Goal: Task Accomplishment & Management: Complete application form

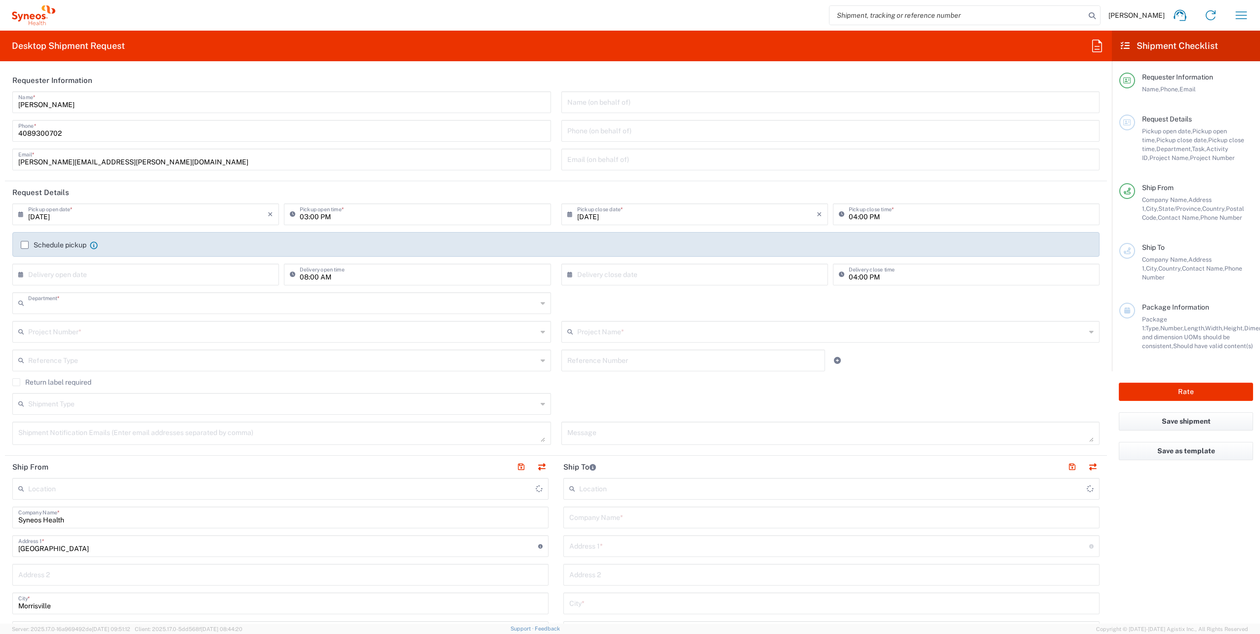
type input "8200"
type input "[US_STATE]"
type input "[GEOGRAPHIC_DATA]"
type input "Syneos Health, LLC-[GEOGRAPHIC_DATA] [GEOGRAPHIC_DATA] [GEOGRAPHIC_DATA]"
click at [93, 222] on input "[DATE]" at bounding box center [147, 213] width 239 height 17
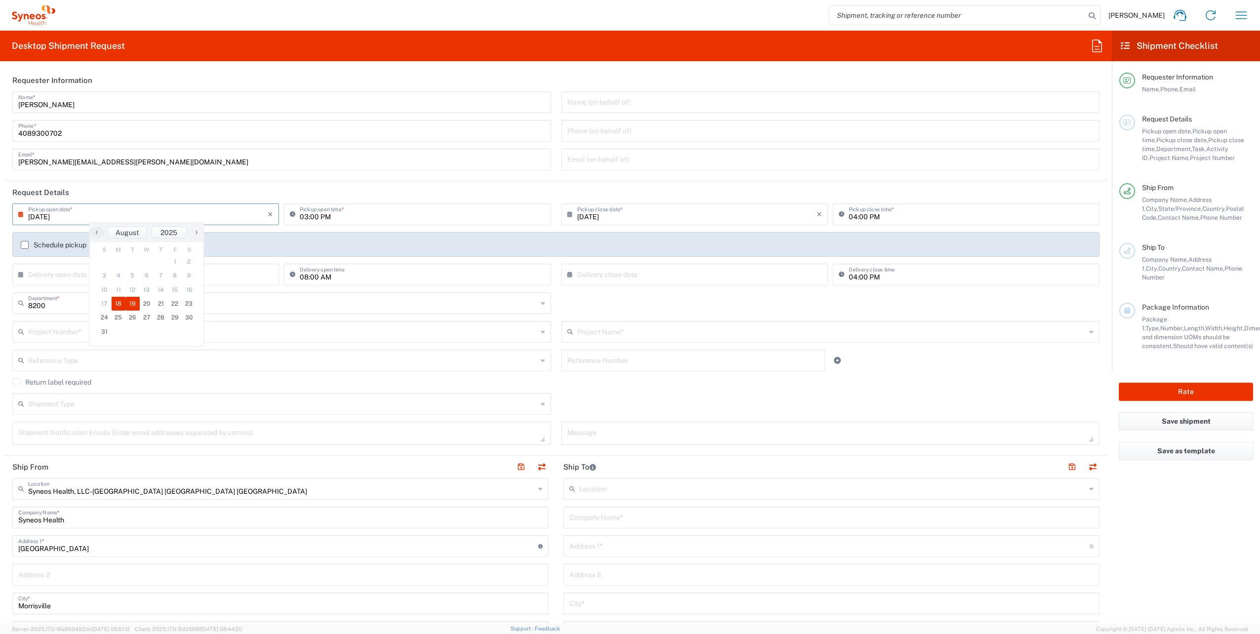
click at [129, 305] on span "19" at bounding box center [132, 304] width 14 height 14
type input "[DATE]"
click at [301, 216] on input "03:00 PM" at bounding box center [422, 213] width 245 height 17
type input "12:00 PM"
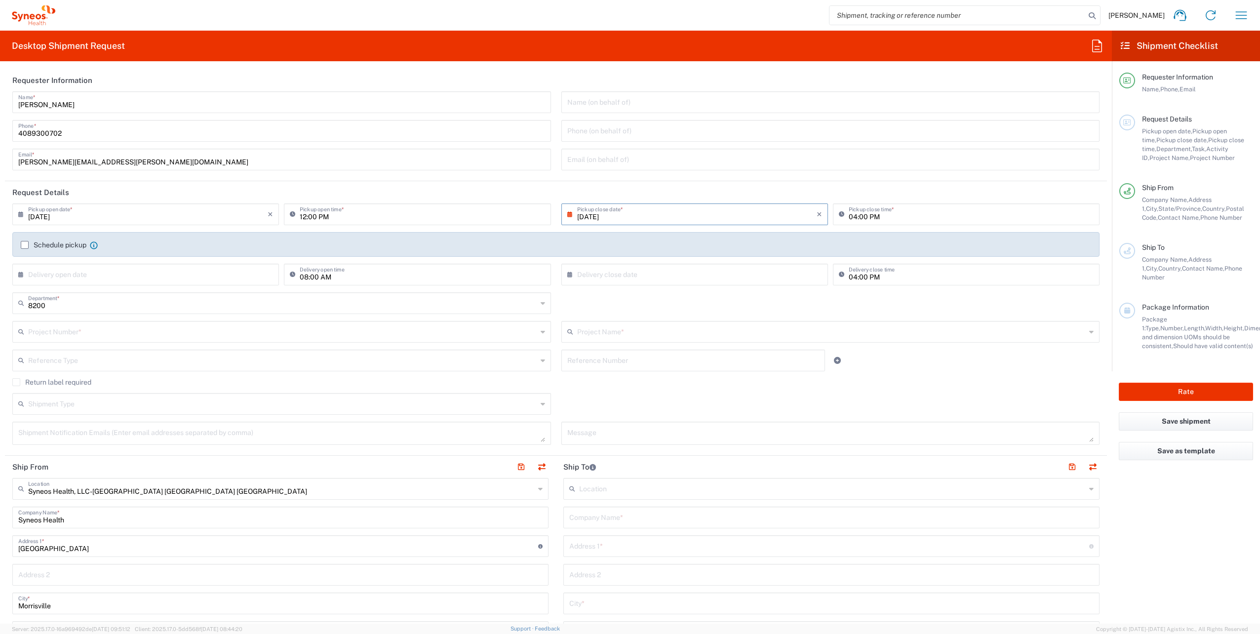
click at [633, 217] on input "[DATE]" at bounding box center [696, 213] width 239 height 17
click at [716, 315] on span "29" at bounding box center [720, 317] width 14 height 14
type input "[DATE]"
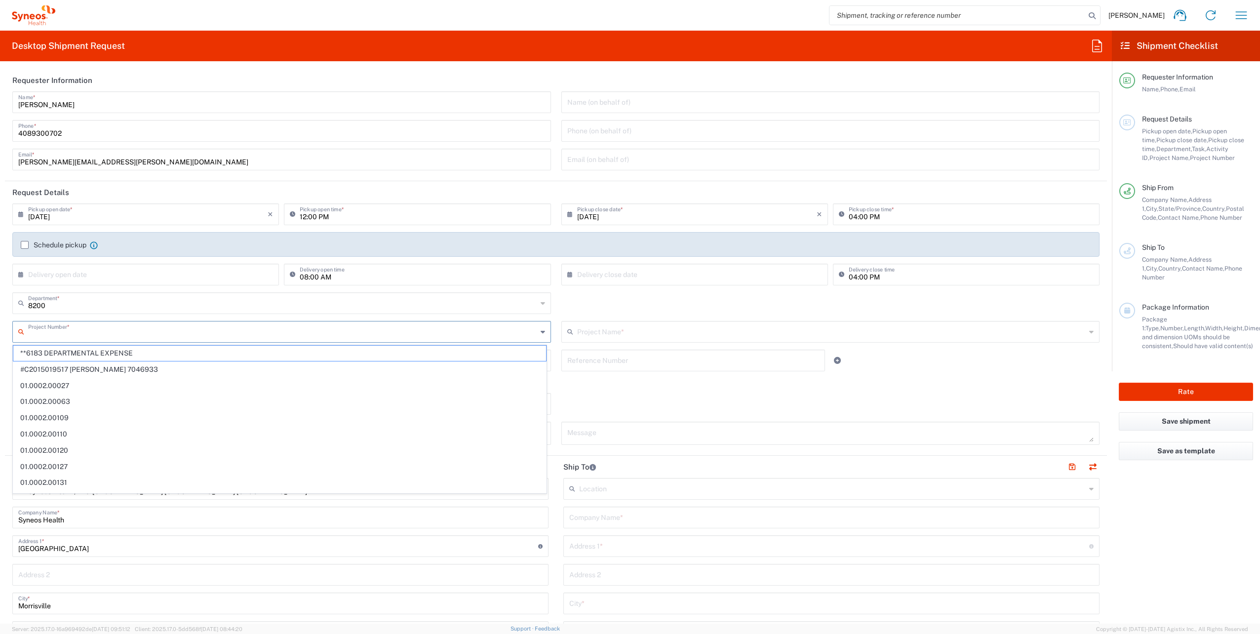
click at [88, 331] on input "text" at bounding box center [282, 330] width 509 height 17
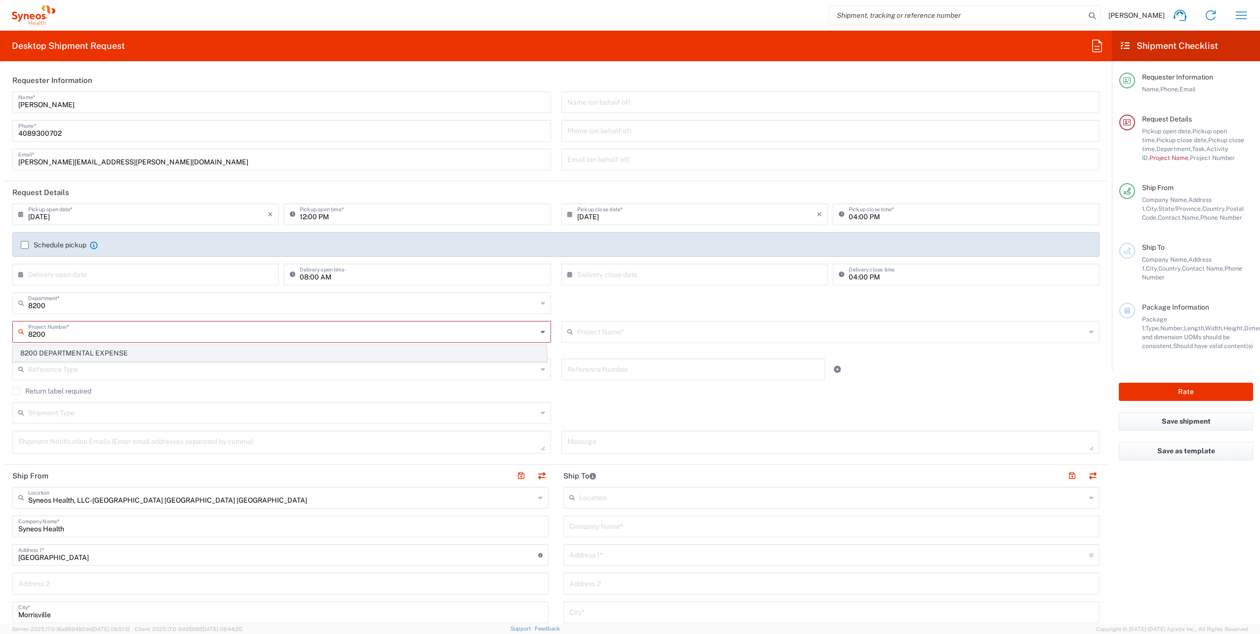
click at [97, 352] on span "8200 DEPARTMENTAL EXPENSE" at bounding box center [279, 352] width 533 height 15
type input "8200 DEPARTMENTAL EXPENSE"
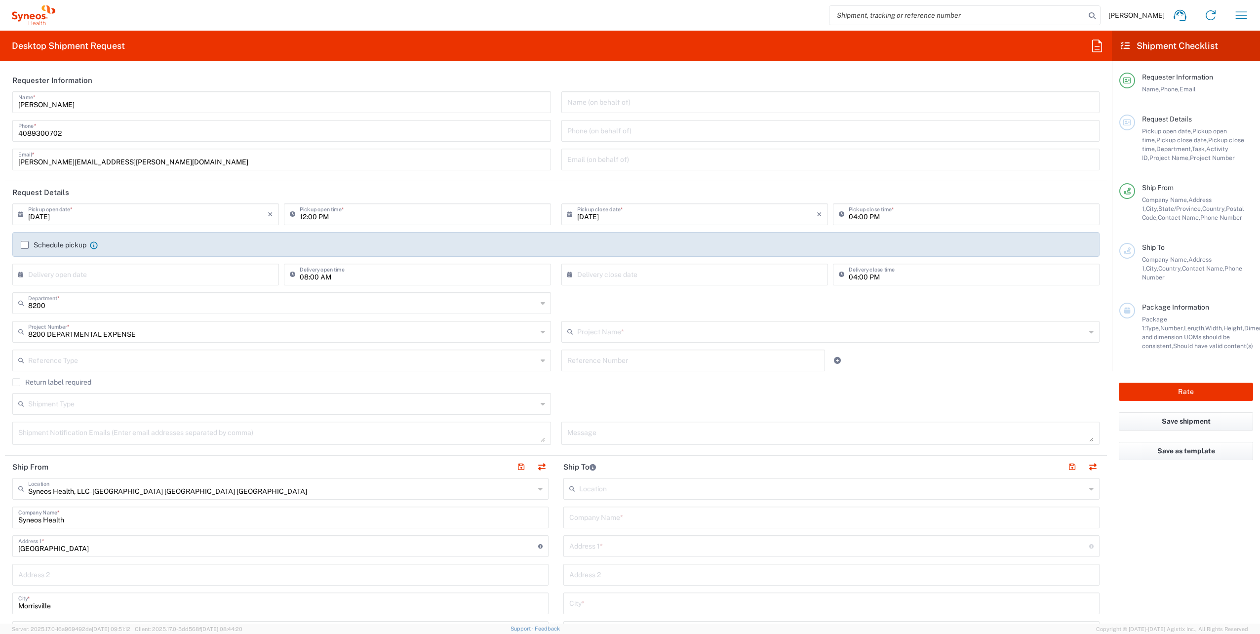
type input "8200 DEPARTMENTAL EXPENSE"
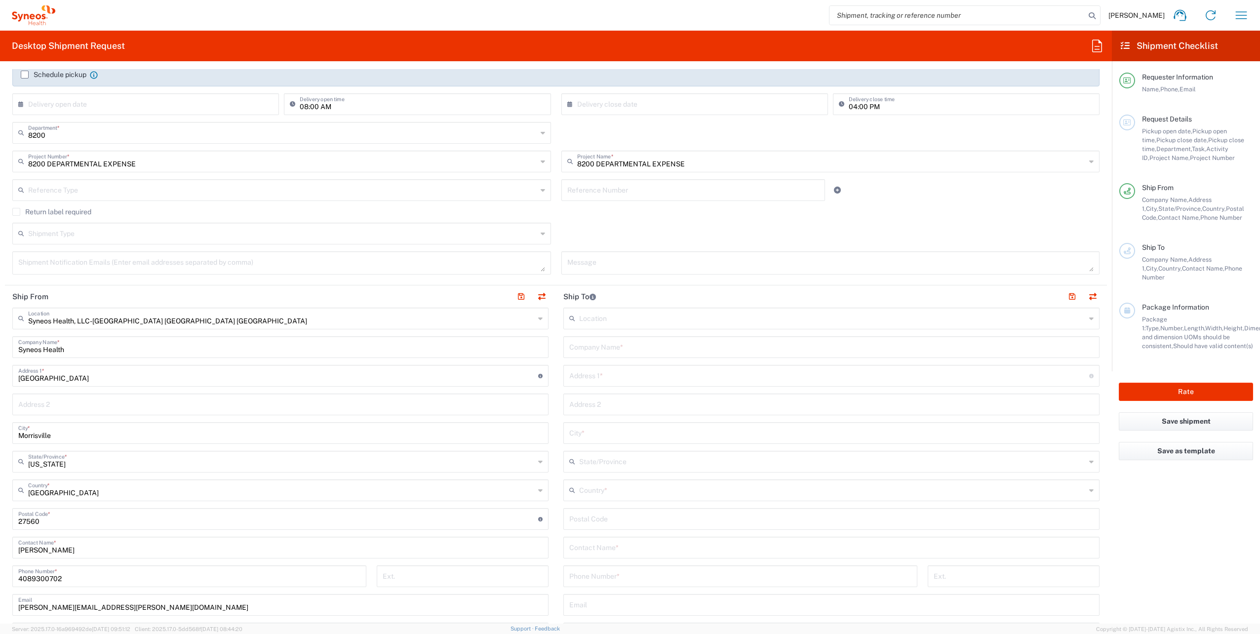
scroll to position [247, 0]
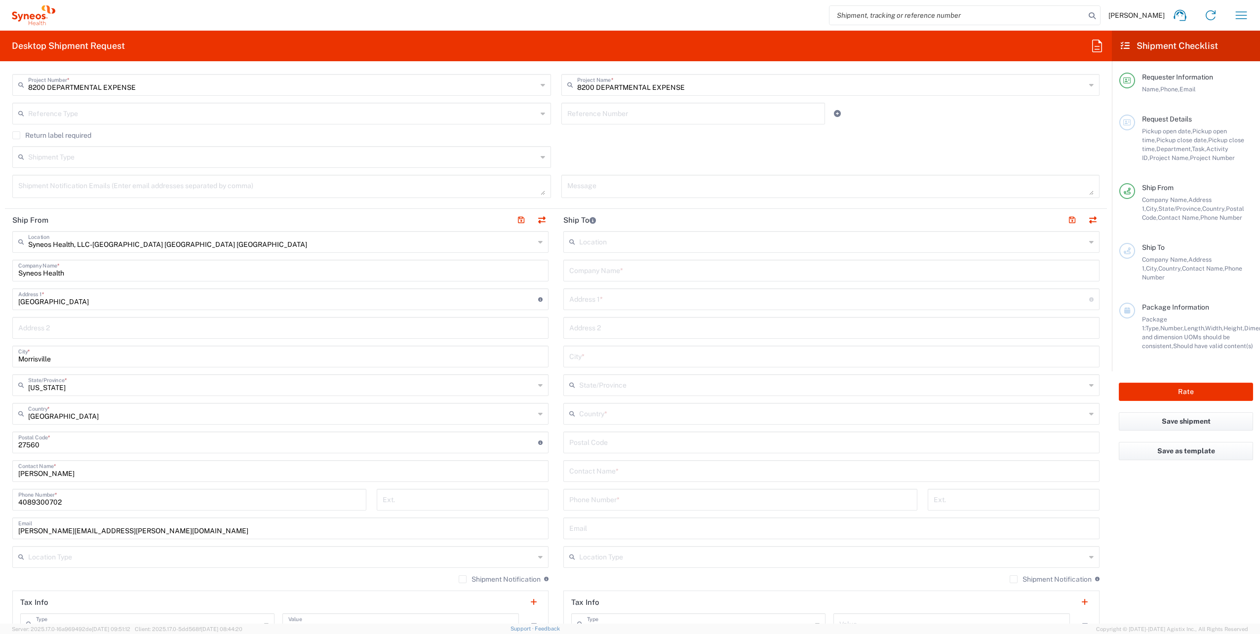
click at [538, 242] on icon at bounding box center [540, 242] width 4 height 16
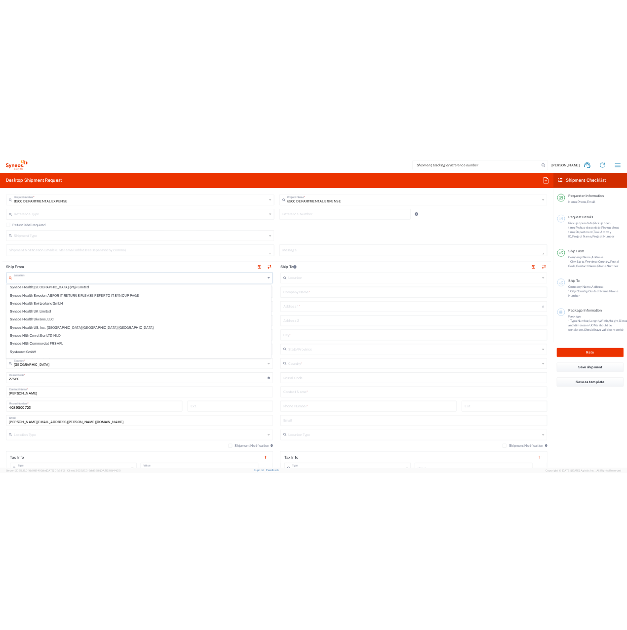
scroll to position [1629, 0]
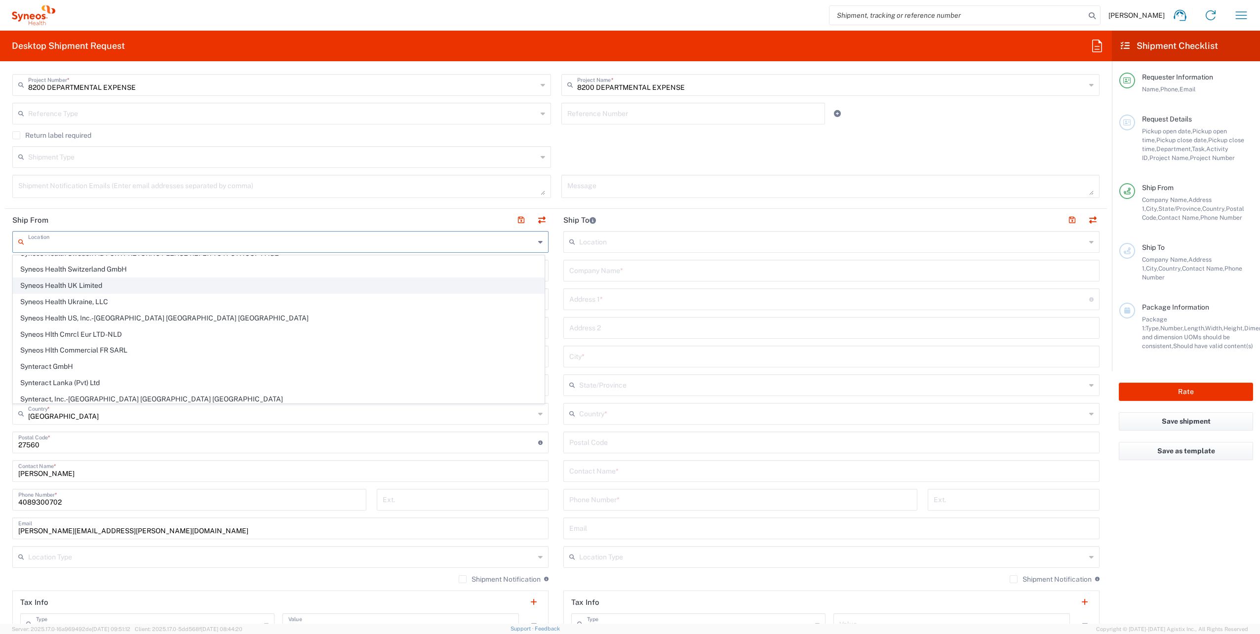
click at [199, 278] on span "Syneos Health UK Limited" at bounding box center [278, 285] width 531 height 15
type input "Syneos Health UK Limited"
type input "[STREET_ADDRESS],"
type input "[GEOGRAPHIC_DATA]"
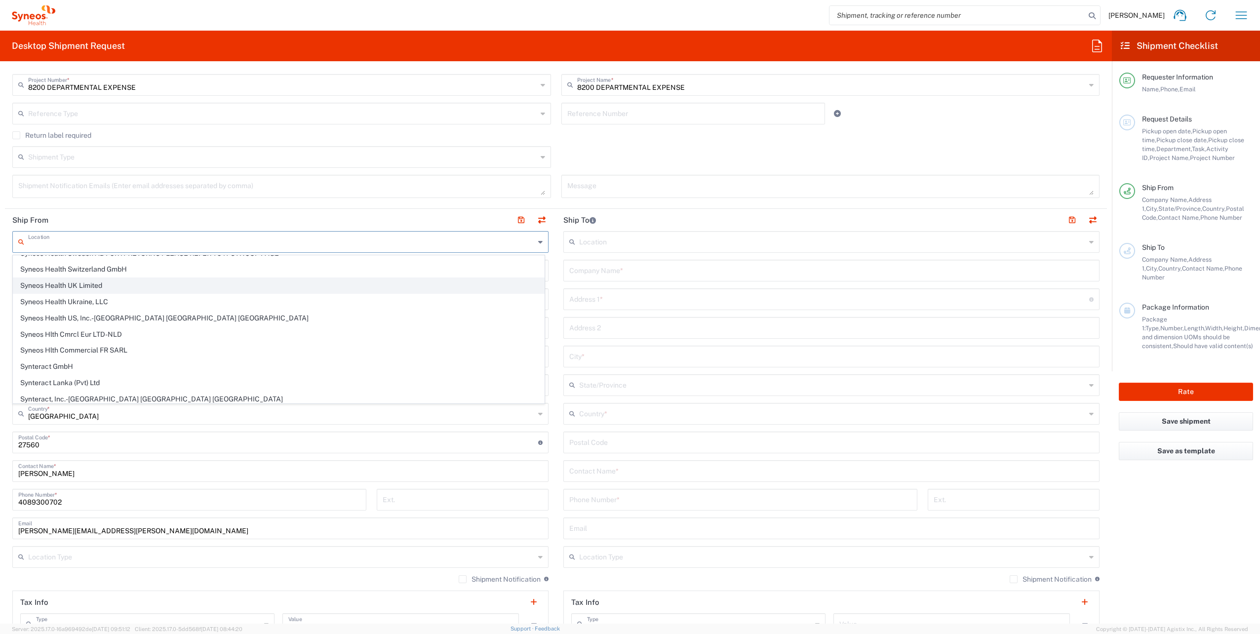
type input "[GEOGRAPHIC_DATA]"
type input "GU14 7BF"
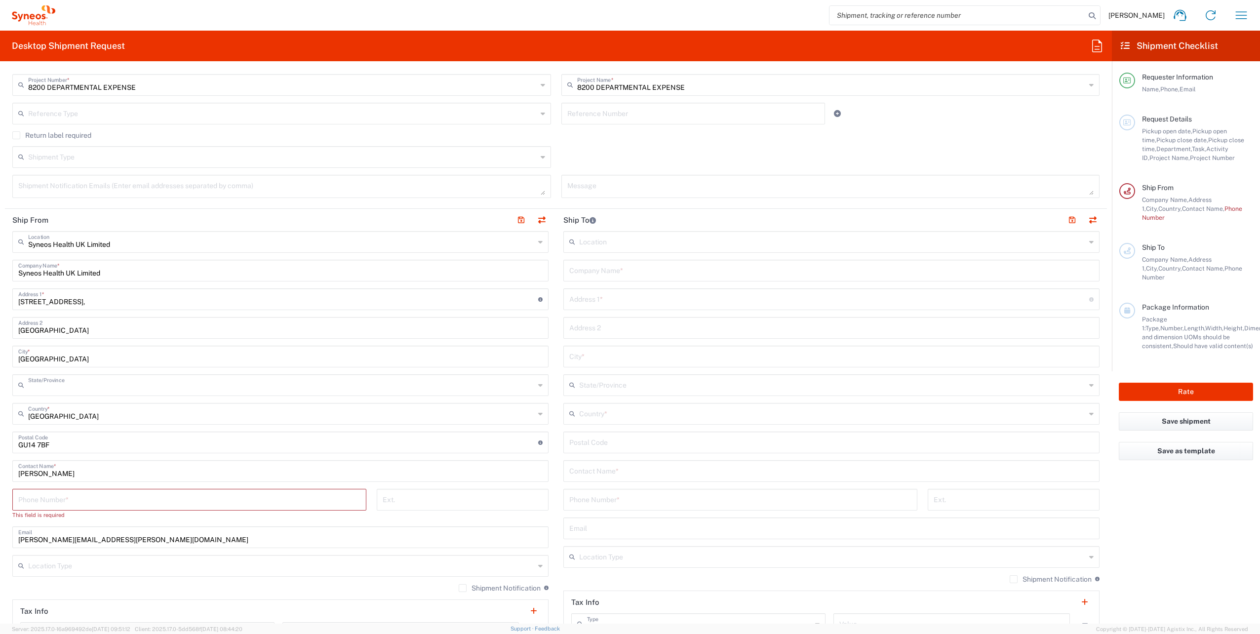
type input "[GEOGRAPHIC_DATA]"
click at [120, 484] on div "Syneos Health UK Limited Location Syneos Health UK Limited [PERSON_NAME] LLC-[G…" at bounding box center [280, 471] width 536 height 481
click at [123, 498] on input "tel" at bounding box center [189, 498] width 342 height 17
type input "4089300702"
click at [124, 548] on input "text" at bounding box center [281, 555] width 506 height 17
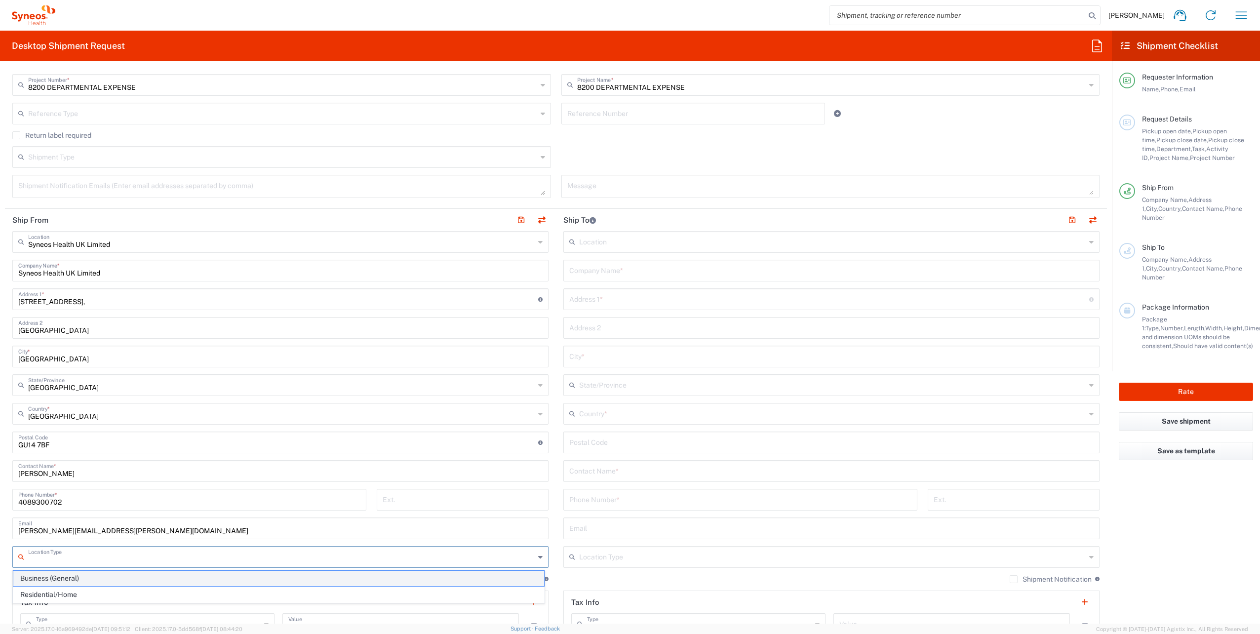
click at [100, 580] on span "Business (General)" at bounding box center [278, 578] width 531 height 15
type input "Business (General)"
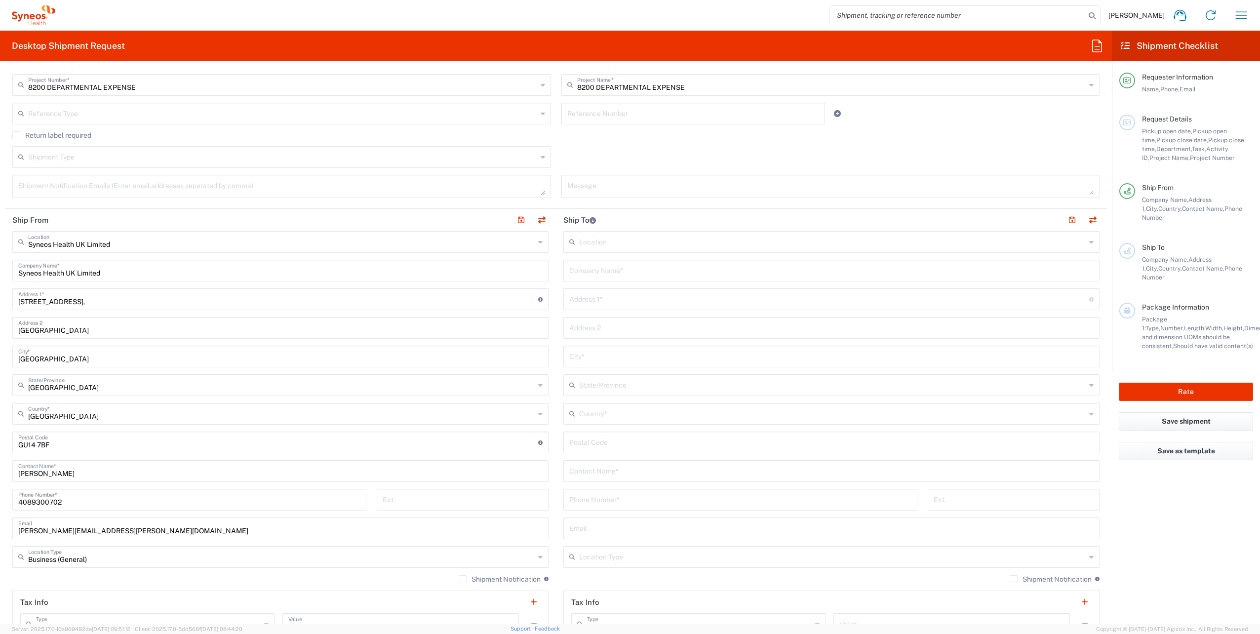
click at [61, 160] on input "text" at bounding box center [282, 156] width 509 height 17
click at [59, 189] on span "Regular" at bounding box center [279, 194] width 533 height 15
type input "Regular"
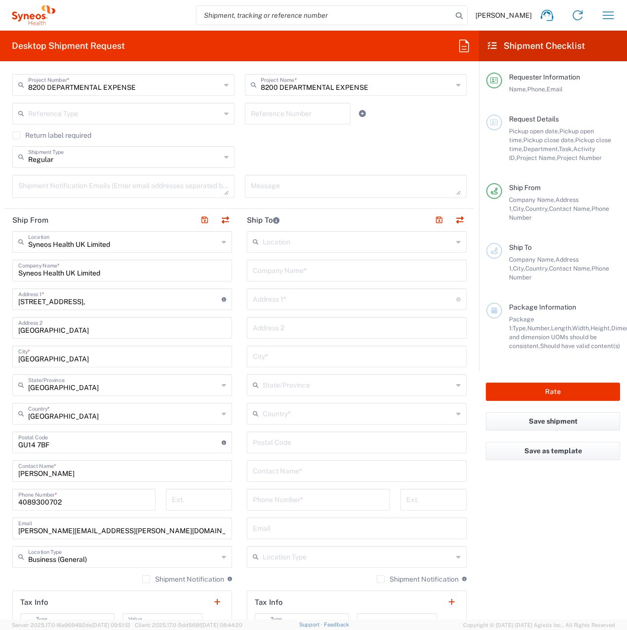
click at [279, 270] on input "text" at bounding box center [357, 269] width 208 height 17
paste input "Gerns & Partners Rechtsanwälte Notare"
type input "Gerns & Partners Rechtsanwälte Notare"
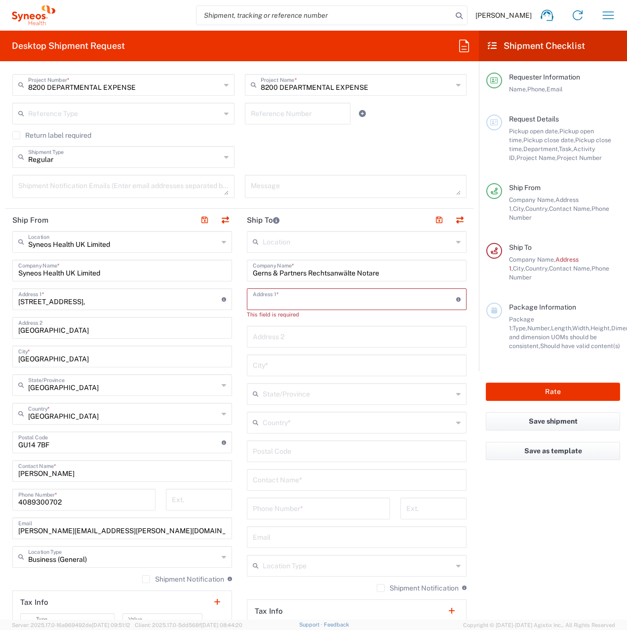
paste input "An der Welle 3"
type input "An der Welle 3"
type input "[GEOGRAPHIC_DATA]"
type input "60322"
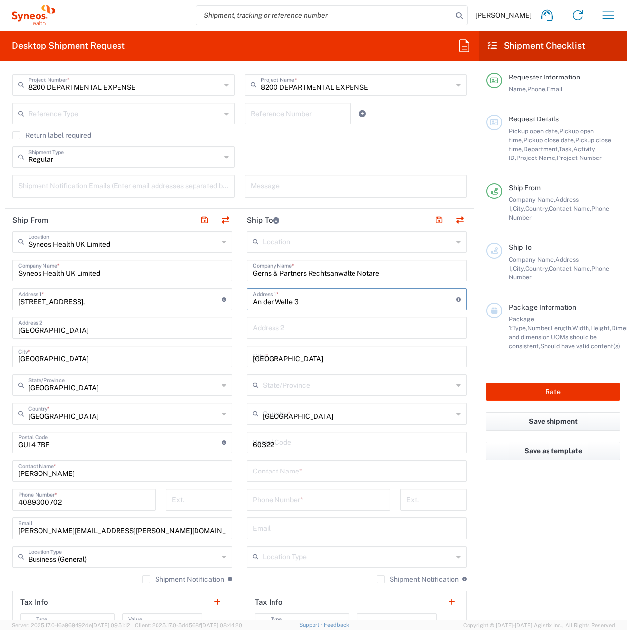
type input "[PERSON_NAME]"
type input "49 151 50755454"
type input "Business (General)"
type input "[US_VEHICLE_IDENTIFICATION_NUMBER]"
type input "Sender/Shipper"
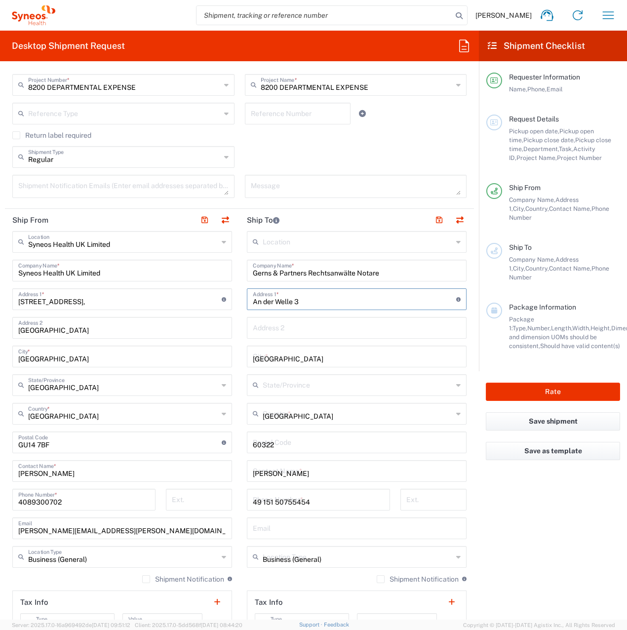
type input "Sender/Shipper"
type input "Delivery Duty Paid"
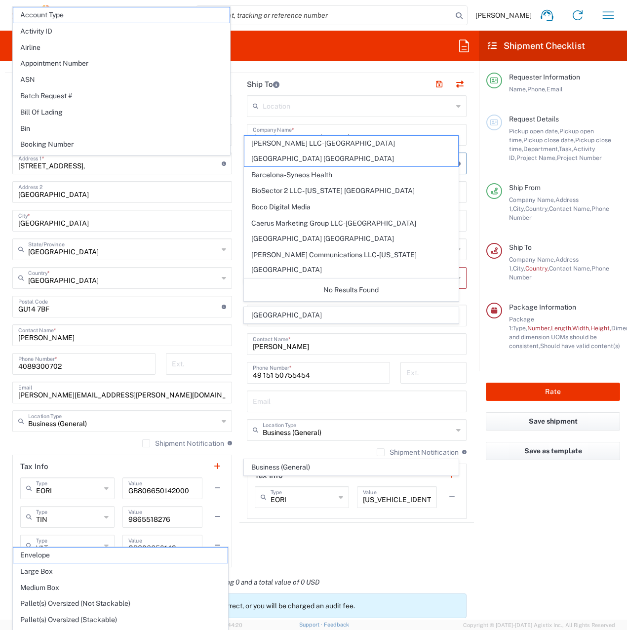
scroll to position [185, 0]
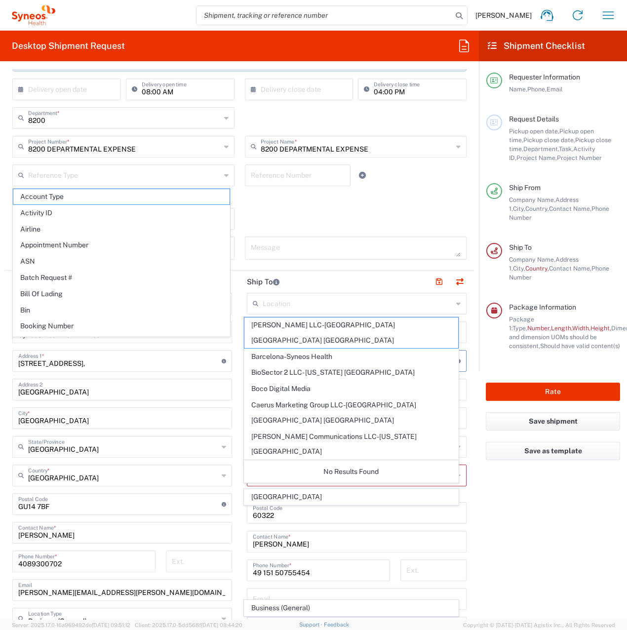
type input "An der Welle 3"
click at [464, 340] on main "Location [PERSON_NAME] LLC-[GEOGRAPHIC_DATA] [GEOGRAPHIC_DATA] [GEOGRAPHIC_DATA…" at bounding box center [356, 504] width 234 height 423
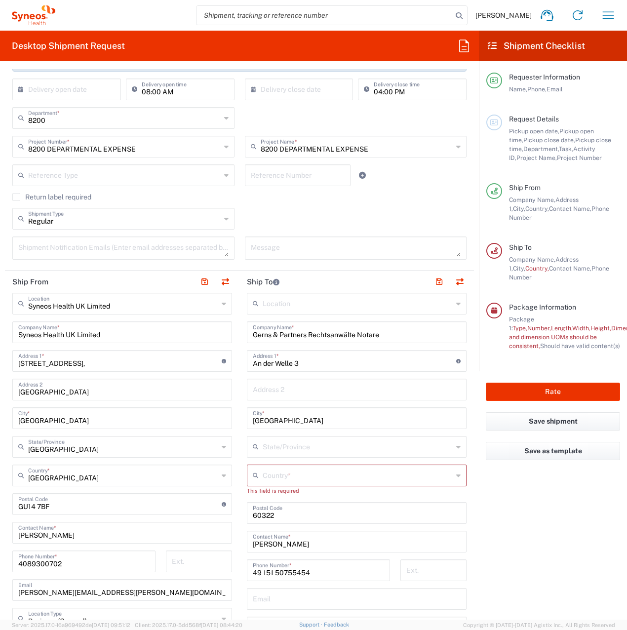
click at [296, 475] on input "text" at bounding box center [358, 474] width 190 height 17
click at [269, 454] on span "[GEOGRAPHIC_DATA]" at bounding box center [351, 455] width 214 height 15
type input "[GEOGRAPHIC_DATA]"
type input "Sender/Shipper"
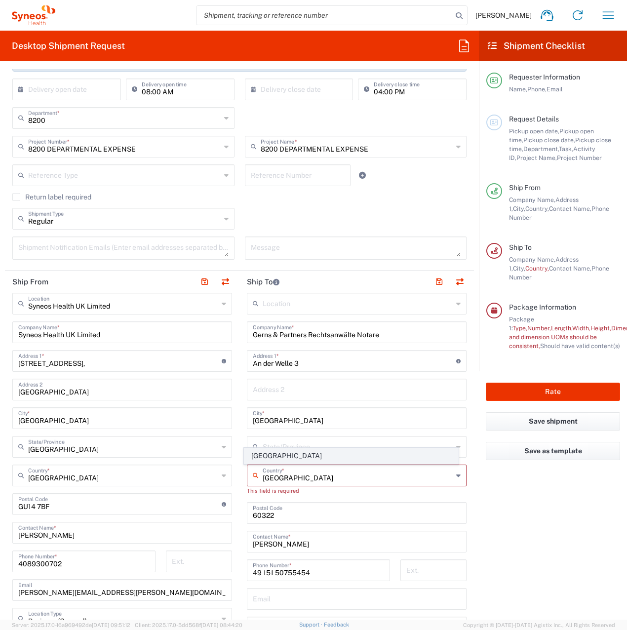
type input "Delivery Duty Paid"
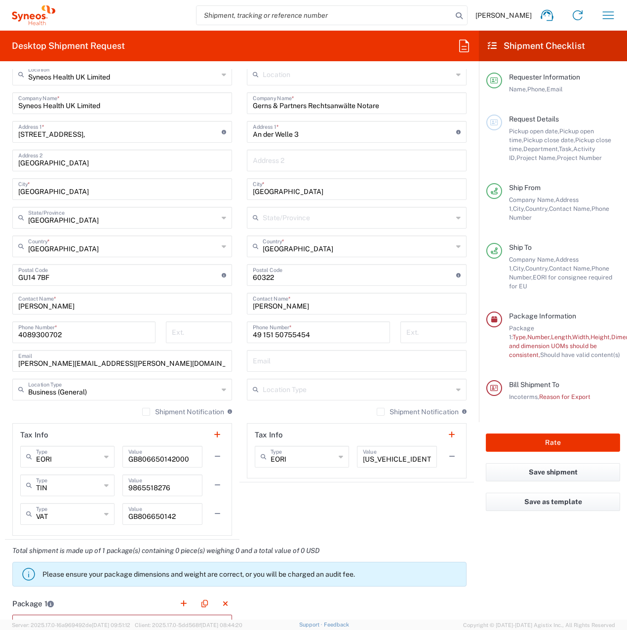
scroll to position [432, 0]
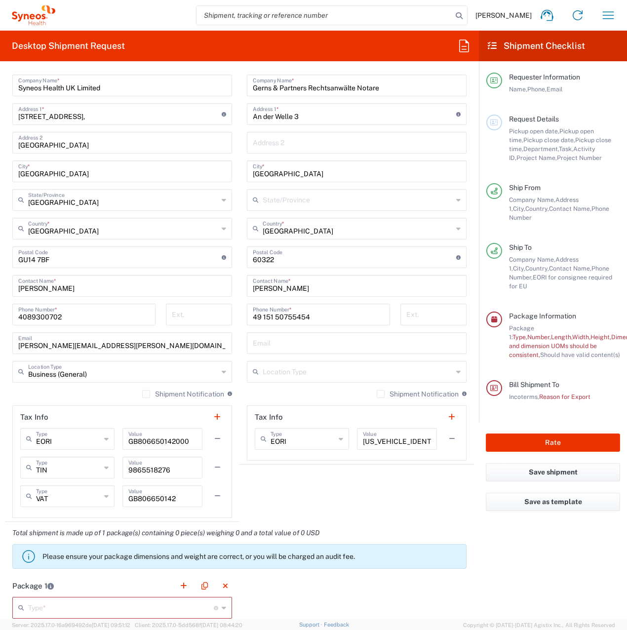
click at [266, 372] on input "text" at bounding box center [358, 370] width 190 height 17
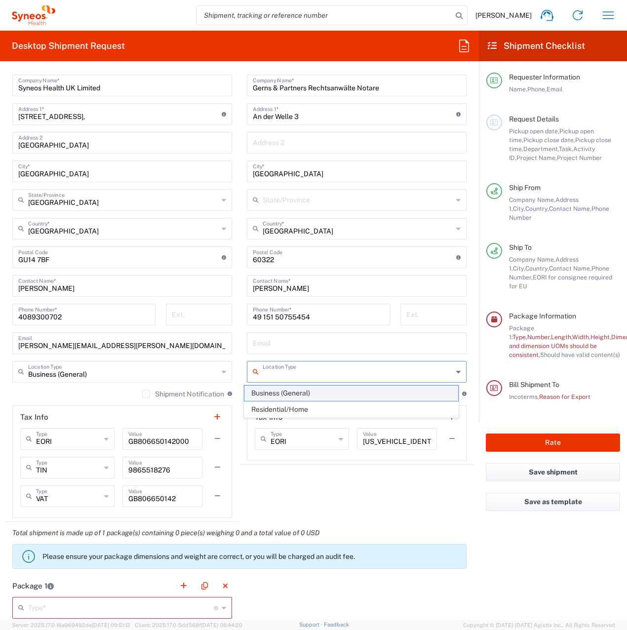
click at [279, 394] on span "Business (General)" at bounding box center [351, 392] width 214 height 15
type input "Business (General)"
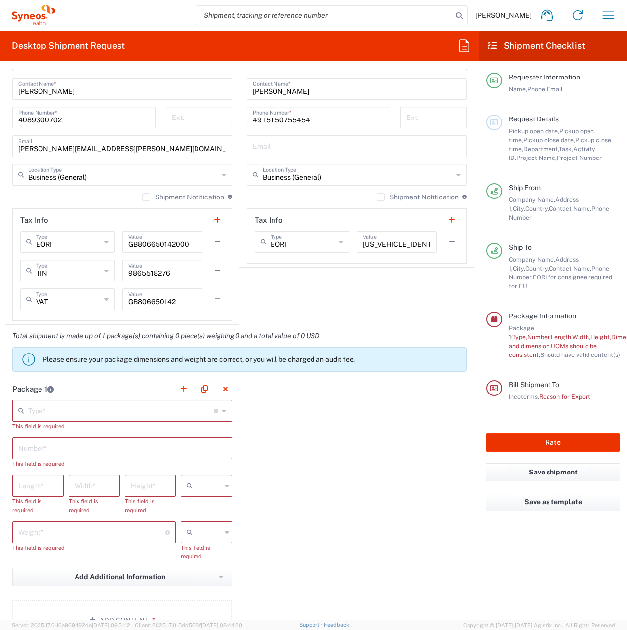
scroll to position [629, 0]
click at [39, 406] on input "text" at bounding box center [121, 409] width 186 height 17
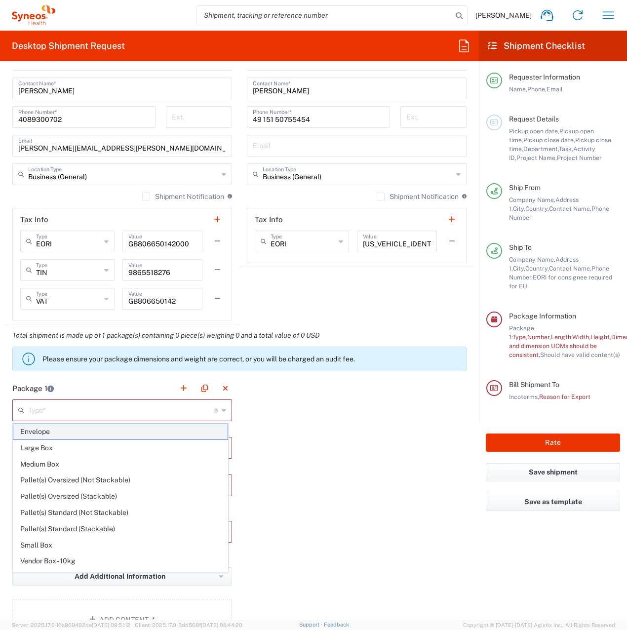
click at [53, 430] on span "Envelope" at bounding box center [120, 431] width 214 height 15
type input "Envelope"
type input "1"
type input "9.5"
type input "12.5"
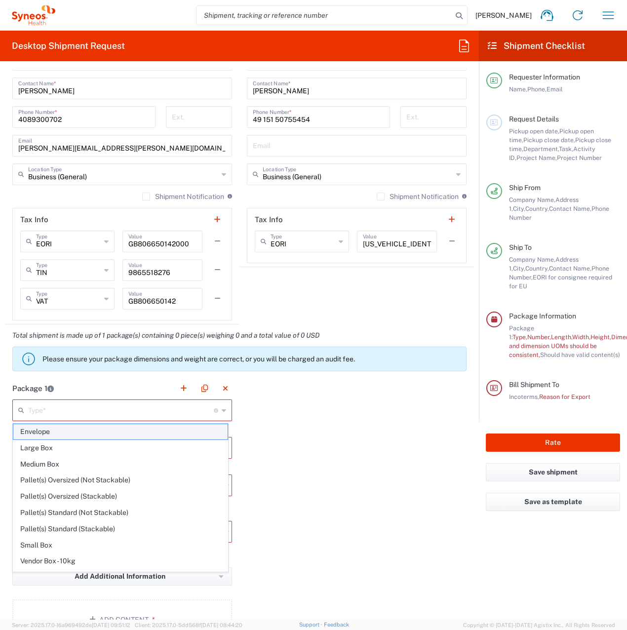
type input "0.25"
type input "in"
type input "0.45"
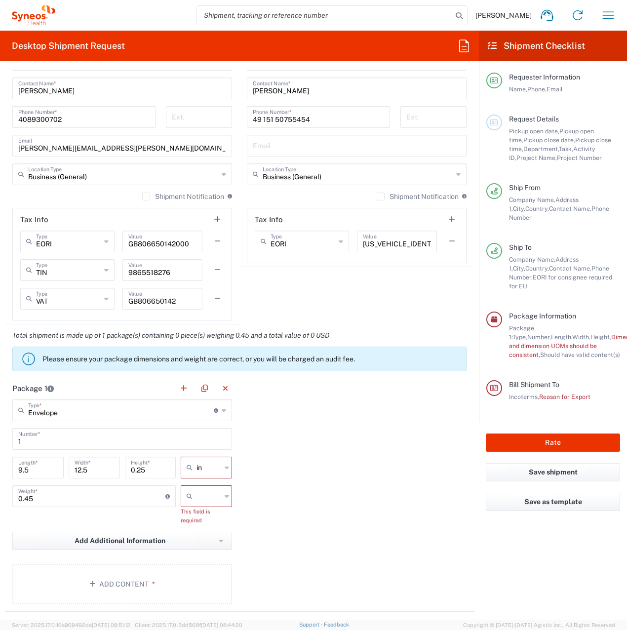
click at [208, 495] on input "text" at bounding box center [208, 496] width 25 height 16
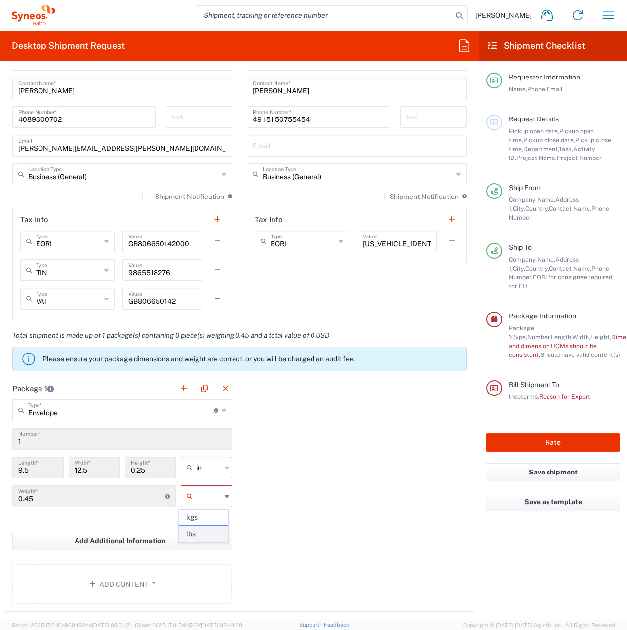
click at [202, 530] on span "lbs" at bounding box center [203, 533] width 48 height 15
type input "lbs"
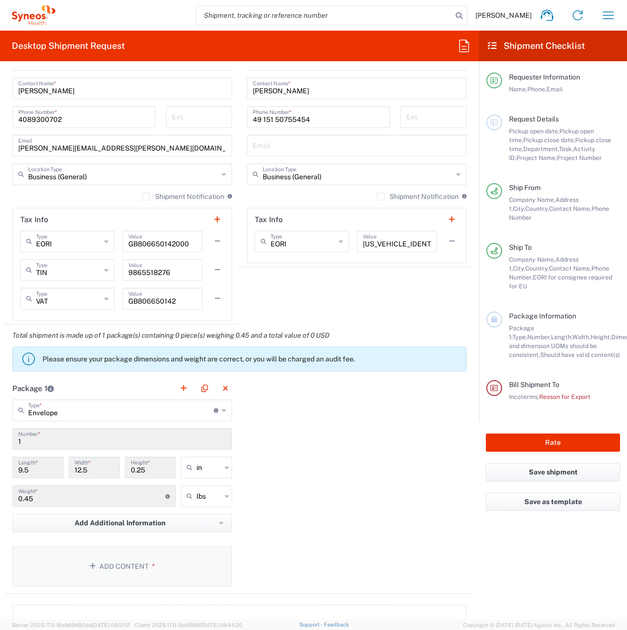
click at [115, 574] on button "Add Content *" at bounding box center [122, 566] width 220 height 40
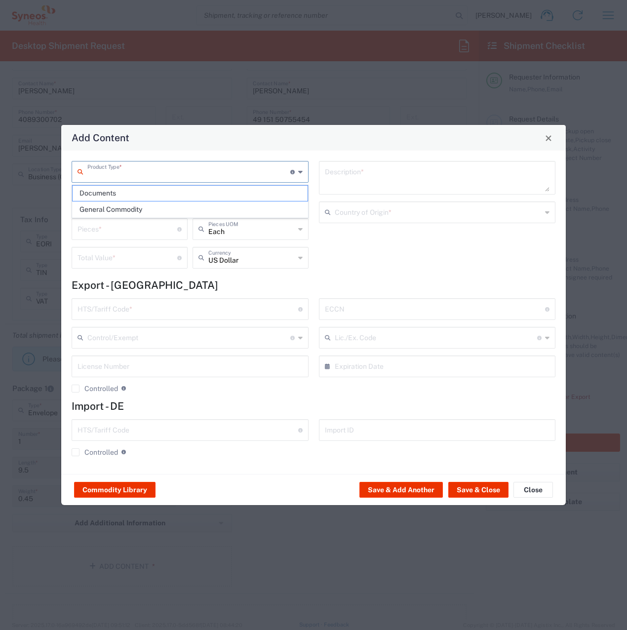
click at [132, 166] on input "text" at bounding box center [188, 170] width 203 height 17
click at [114, 189] on span "Documents" at bounding box center [190, 193] width 235 height 15
type input "Documents"
type input "1"
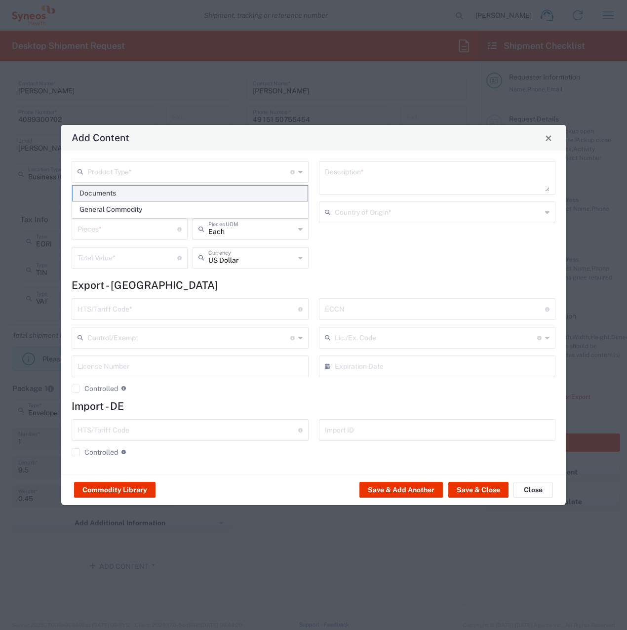
type input "1"
type textarea "Documents"
type input "[GEOGRAPHIC_DATA]"
type input "0000.00.0000"
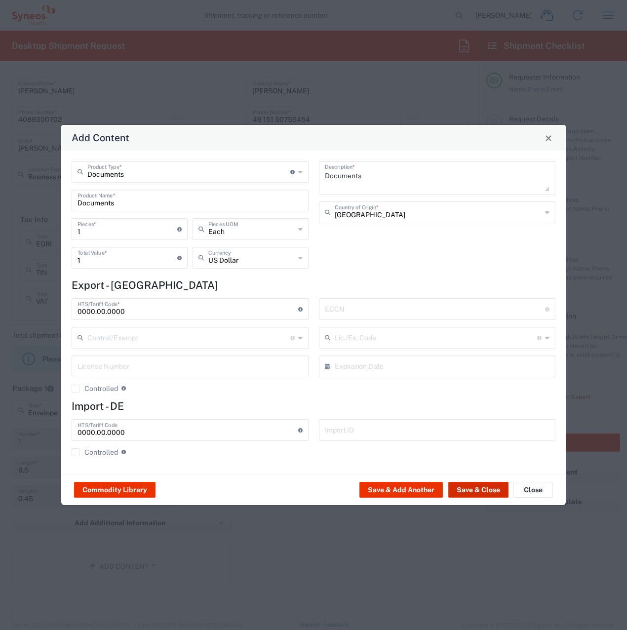
click at [475, 490] on button "Save & Close" at bounding box center [478, 490] width 60 height 16
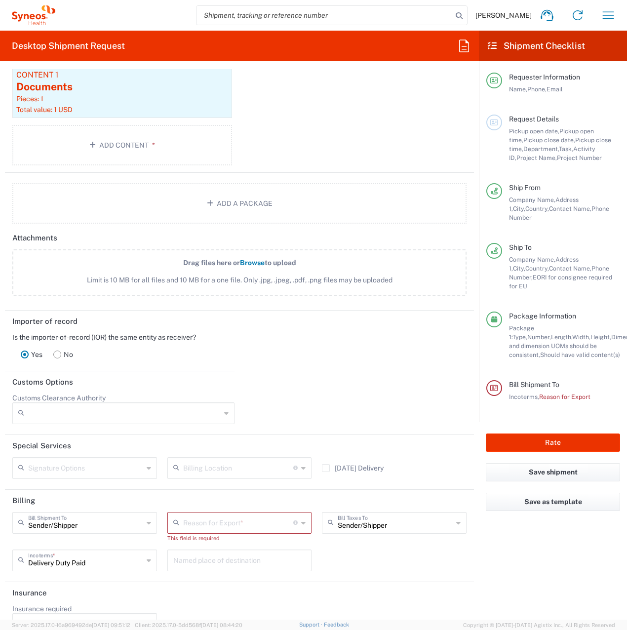
scroll to position [1123, 0]
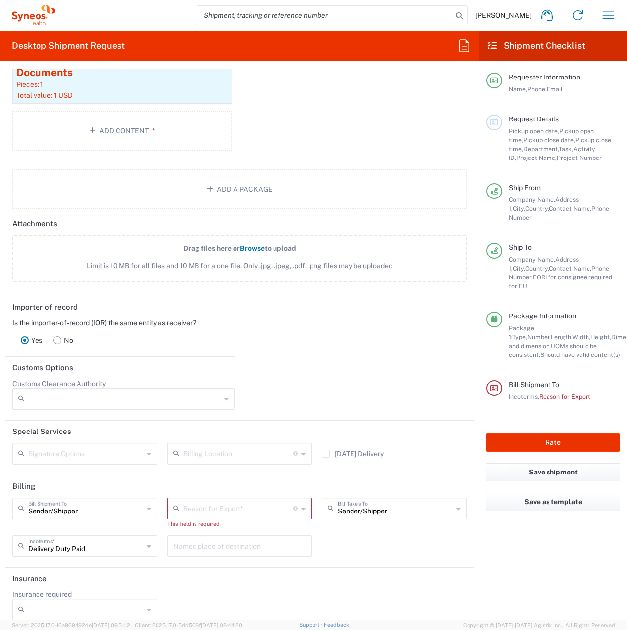
click at [205, 511] on input "text" at bounding box center [238, 507] width 111 height 17
click at [201, 543] on span "Not Sold" at bounding box center [236, 545] width 140 height 15
type input "Not Sold"
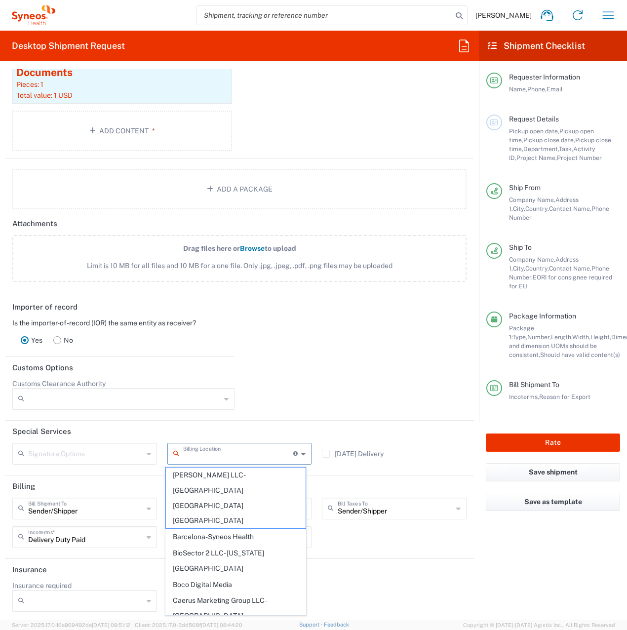
click at [265, 459] on input "text" at bounding box center [238, 452] width 111 height 17
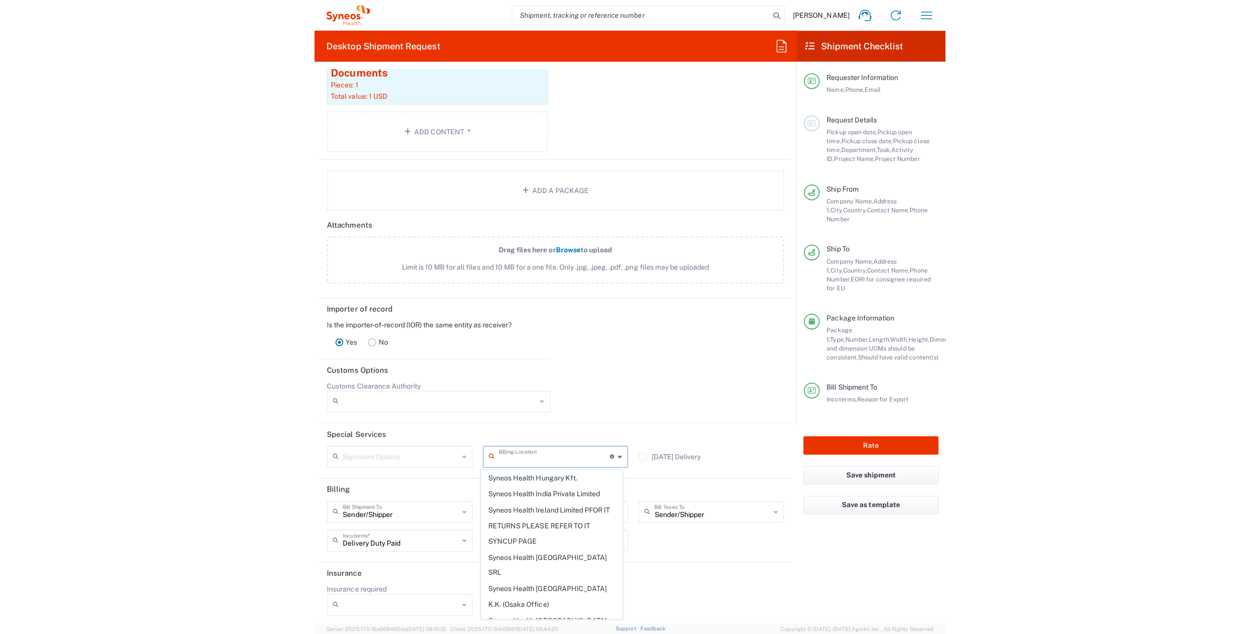
scroll to position [2172, 0]
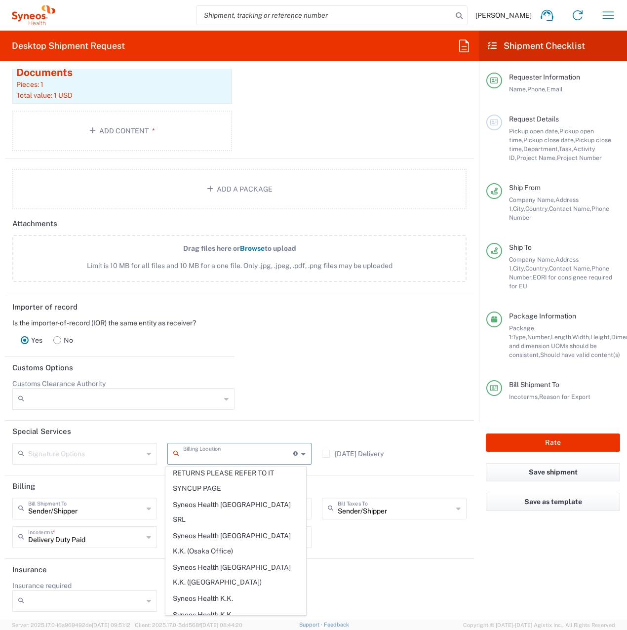
type input "Syneos Health UK Limited"
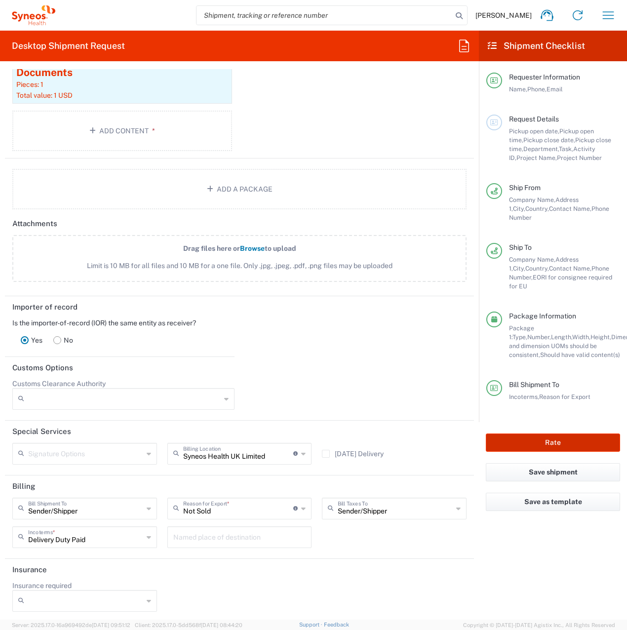
click at [558, 433] on button "Rate" at bounding box center [553, 442] width 134 height 18
type input "8200 DEPARTMENTAL EXPENSE"
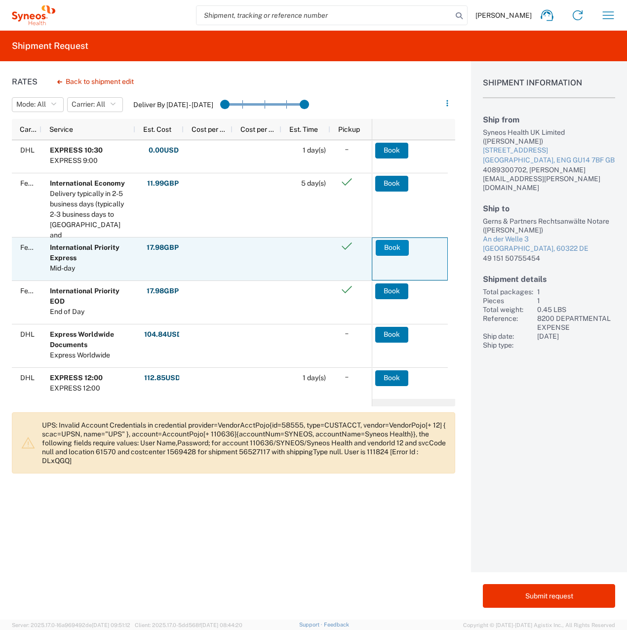
click at [393, 247] on button "Book" at bounding box center [392, 248] width 33 height 16
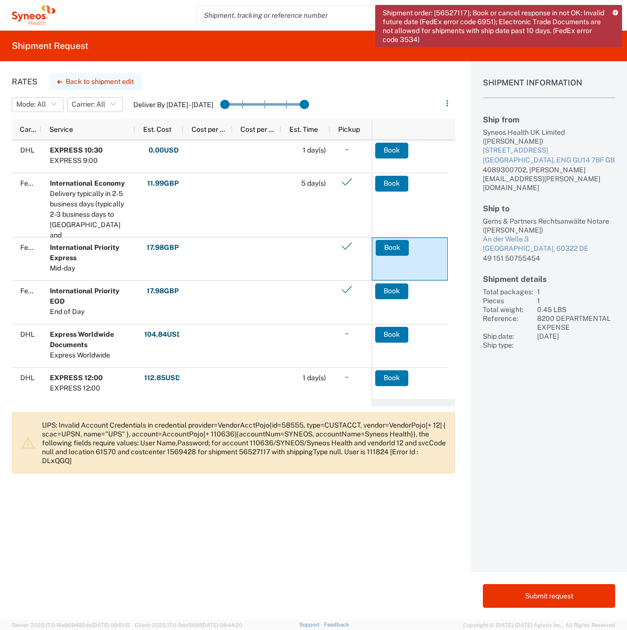
click at [94, 79] on button "Back to shipment edit" at bounding box center [95, 81] width 92 height 17
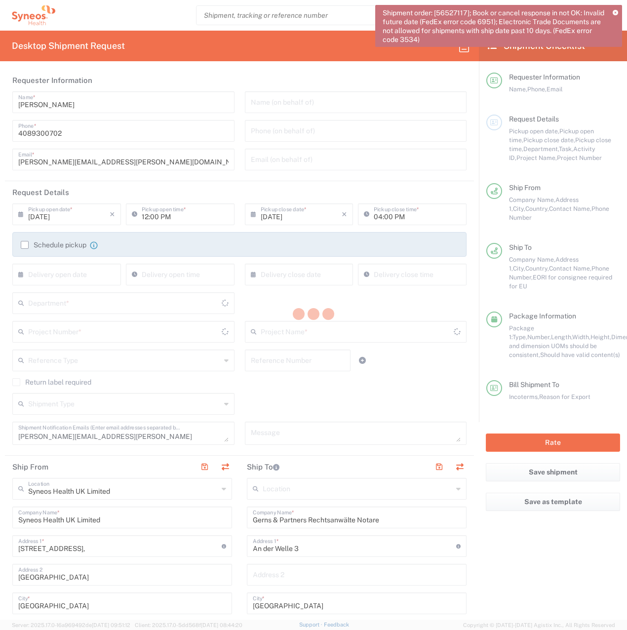
type input "8200 DEPARTMENTAL EXPENSE"
type input "[GEOGRAPHIC_DATA]"
type input "Envelope"
type input "8200"
type input "8200 DEPARTMENTAL EXPENSE"
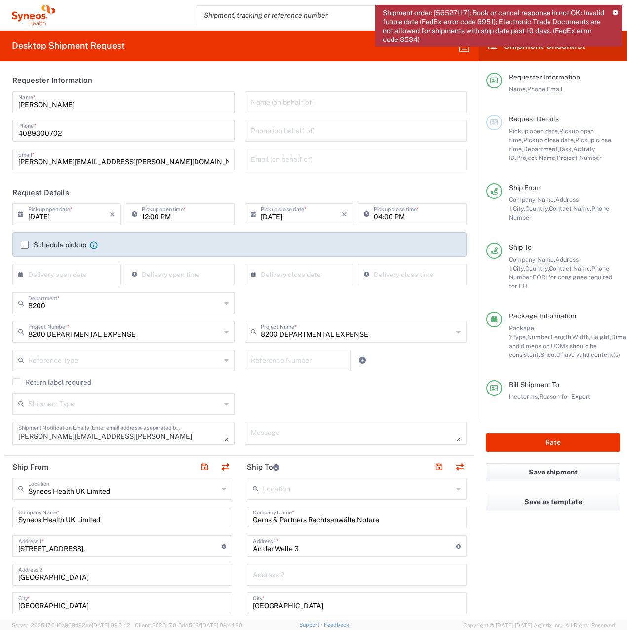
click at [36, 215] on input "[DATE]" at bounding box center [68, 213] width 81 height 17
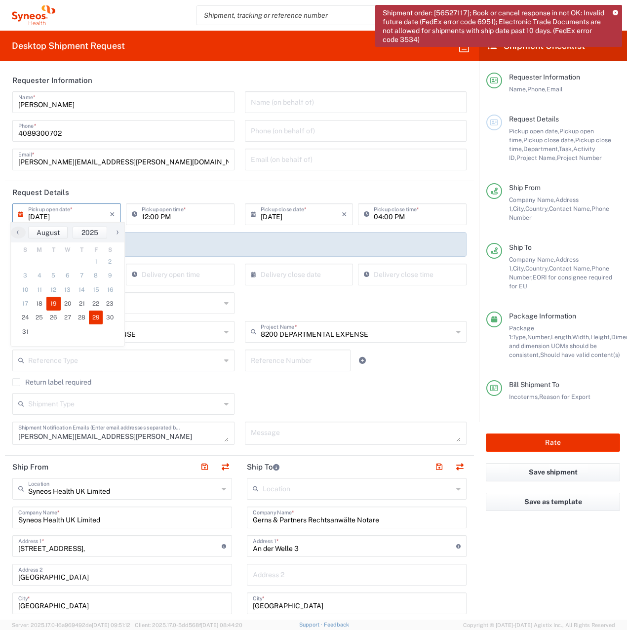
click at [48, 304] on span "19" at bounding box center [53, 304] width 14 height 14
type input "[DATE]"
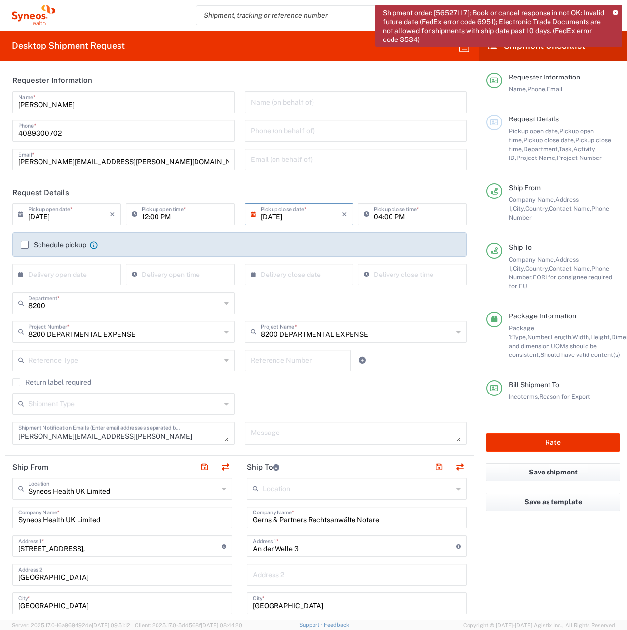
click at [268, 218] on input "[DATE]" at bounding box center [301, 213] width 81 height 17
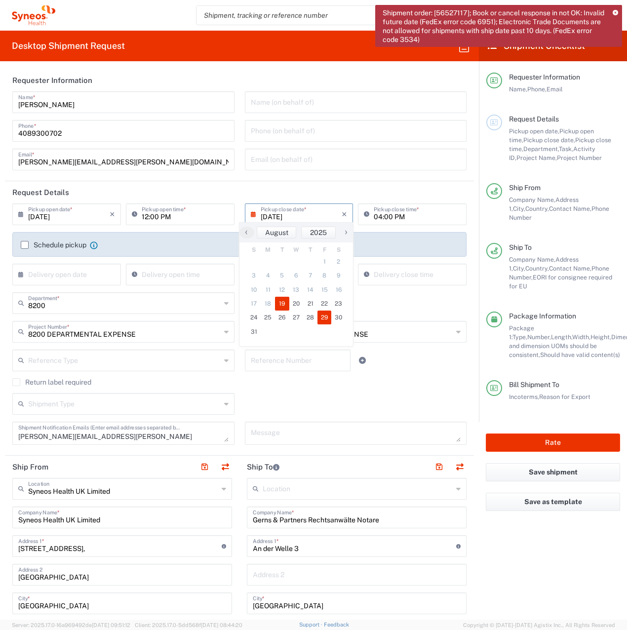
click at [321, 313] on span "29" at bounding box center [324, 317] width 14 height 14
type input "[DATE]"
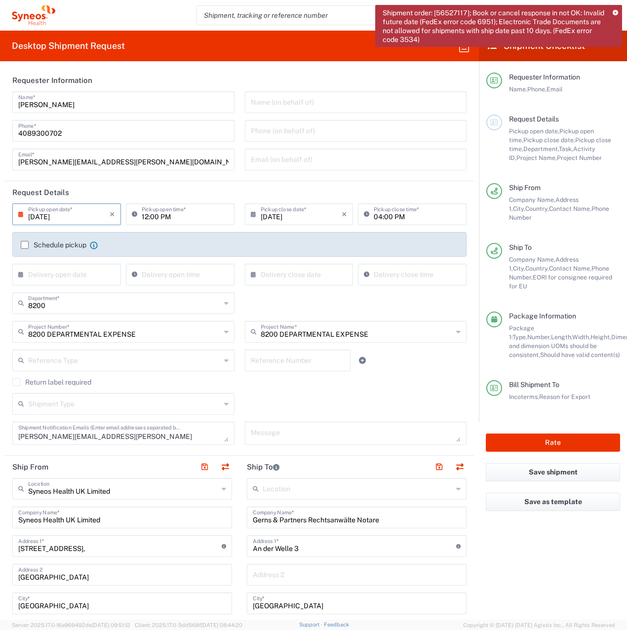
click at [48, 218] on input "[DATE]" at bounding box center [68, 213] width 81 height 17
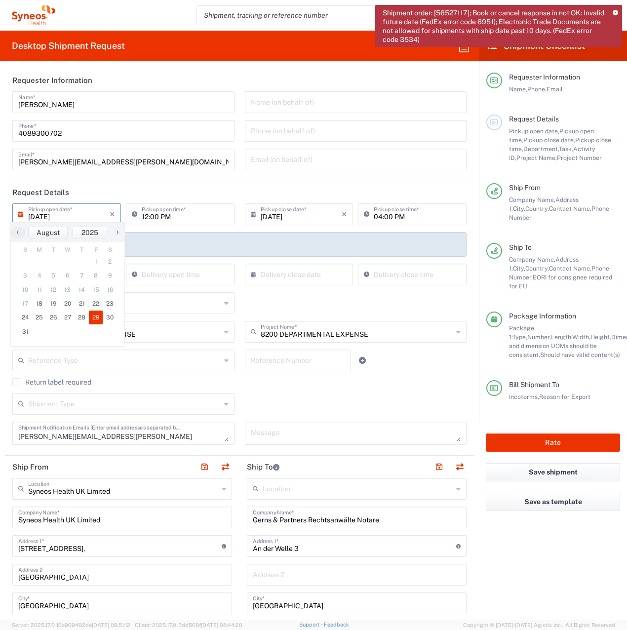
click at [42, 218] on input "[DATE]" at bounding box center [68, 213] width 81 height 17
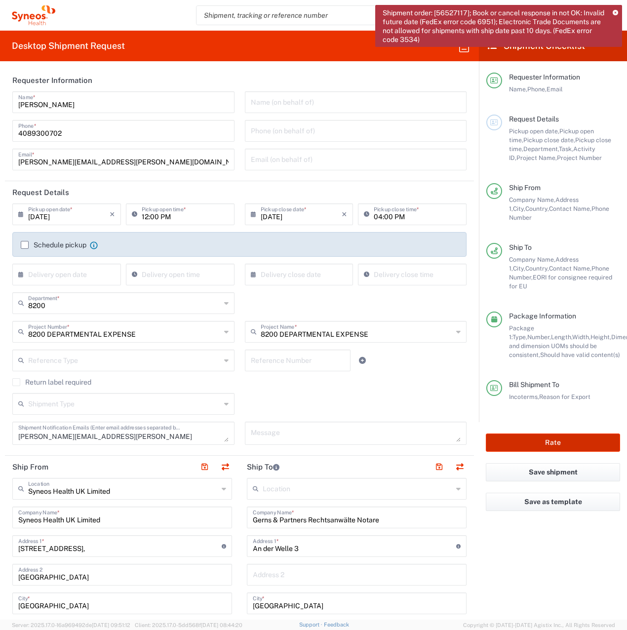
type input "[DATE]"
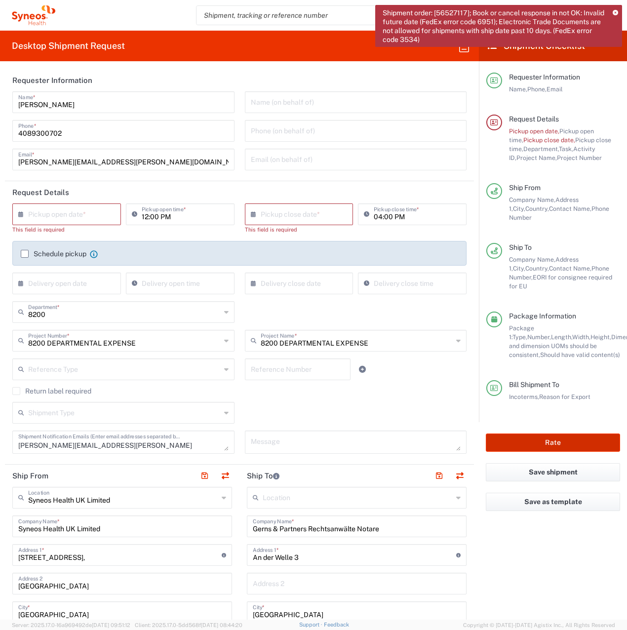
click at [536, 433] on button "Rate" at bounding box center [553, 442] width 134 height 18
click at [42, 206] on input "text" at bounding box center [68, 213] width 81 height 17
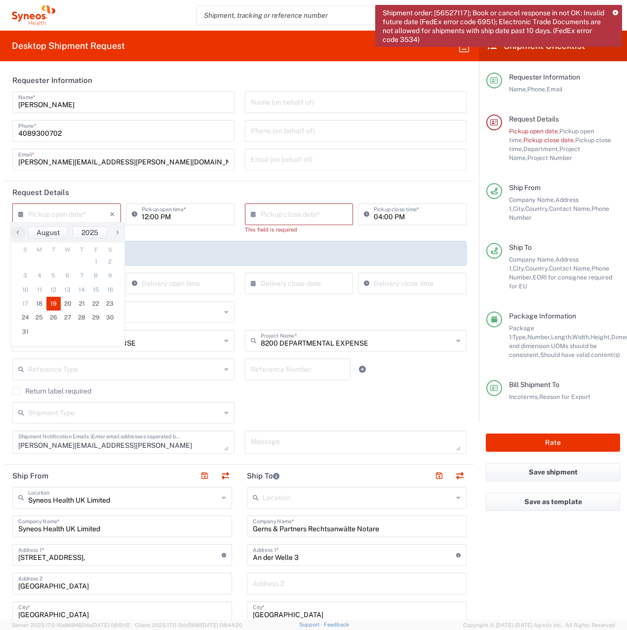
type input "[DATE]"
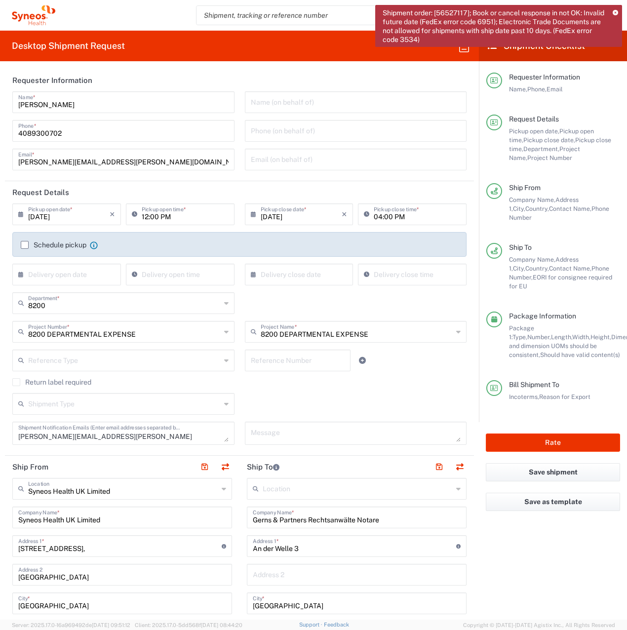
click at [266, 216] on input "[DATE]" at bounding box center [301, 213] width 81 height 17
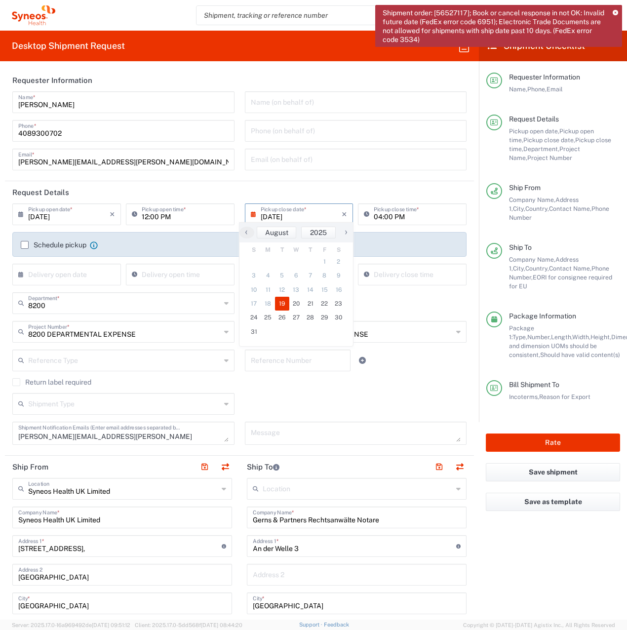
click at [270, 218] on input "[DATE]" at bounding box center [301, 213] width 81 height 17
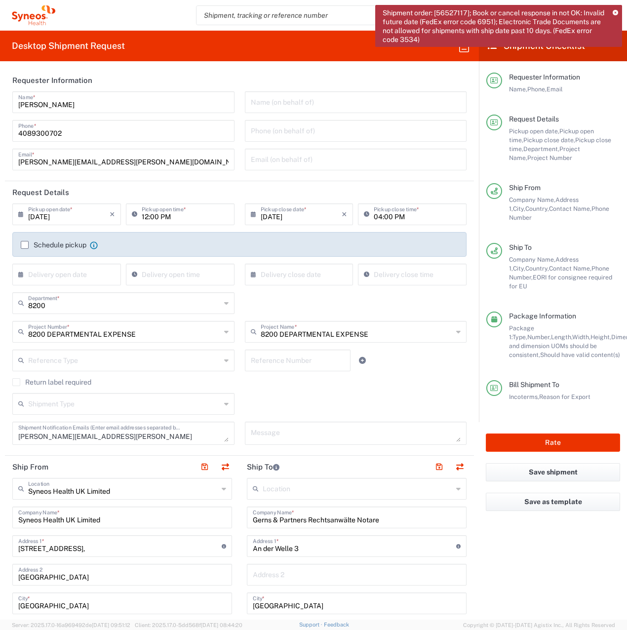
type input "[DATE]"
click at [37, 220] on input "[DATE]" at bounding box center [68, 213] width 81 height 17
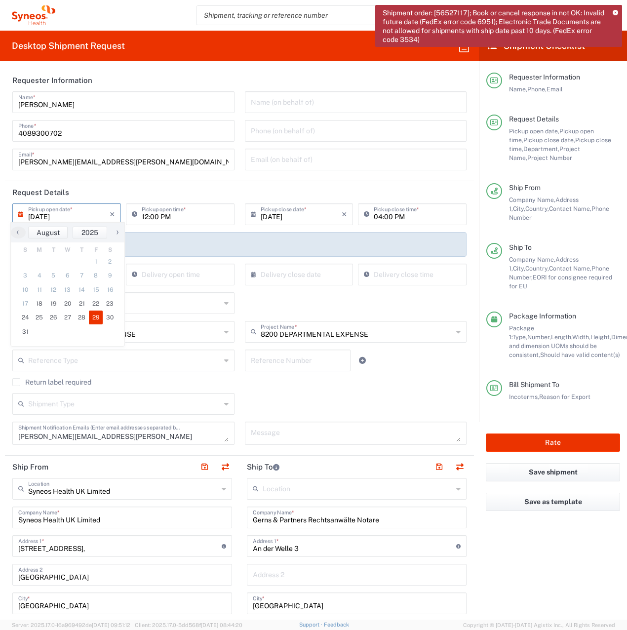
click at [42, 220] on input "[DATE]" at bounding box center [68, 213] width 81 height 17
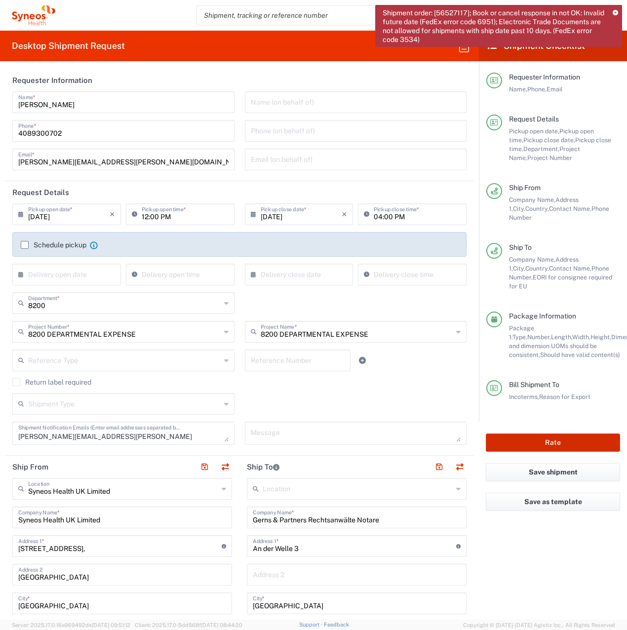
type input "[DATE]"
click at [530, 433] on button "Rate" at bounding box center [553, 442] width 134 height 18
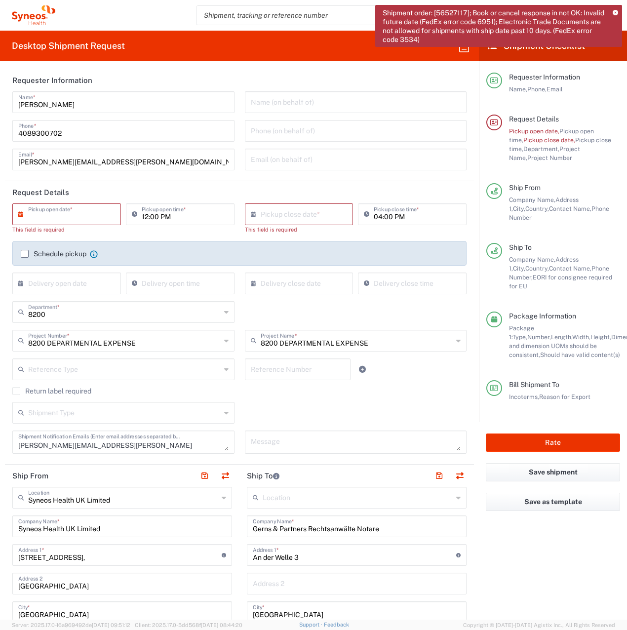
click at [84, 219] on input "text" at bounding box center [68, 213] width 81 height 17
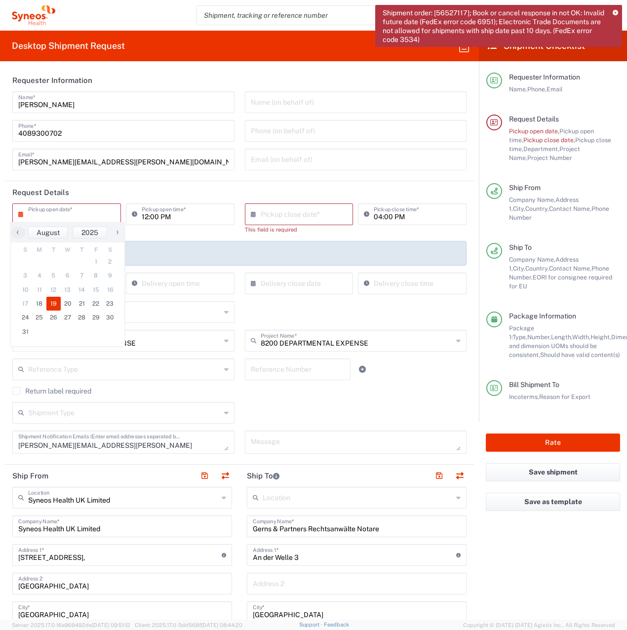
click at [53, 303] on span "19" at bounding box center [53, 304] width 14 height 14
type input "[DATE]"
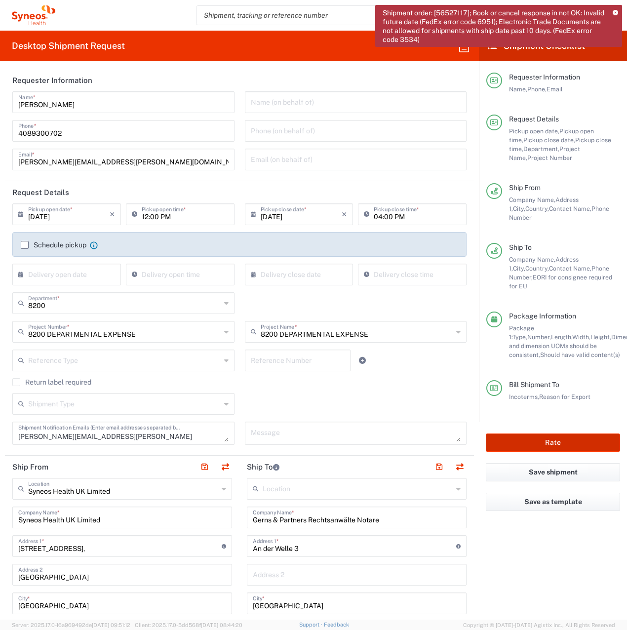
click at [544, 433] on button "Rate" at bounding box center [553, 442] width 134 height 18
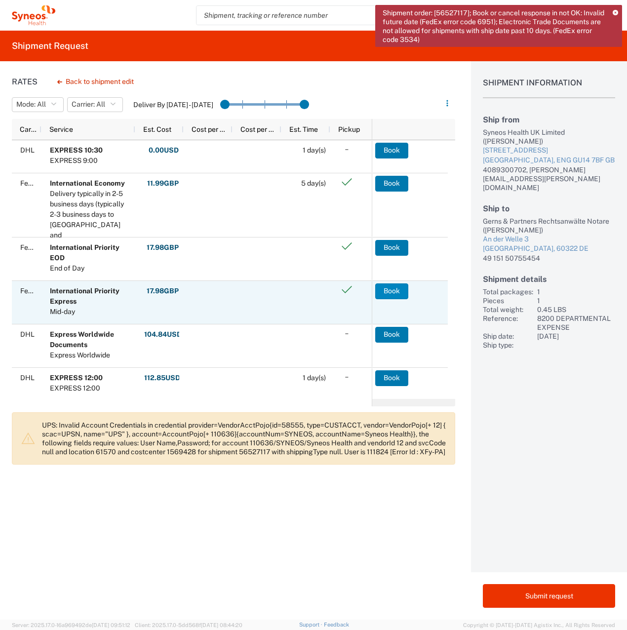
click at [383, 299] on button "Book" at bounding box center [391, 291] width 33 height 16
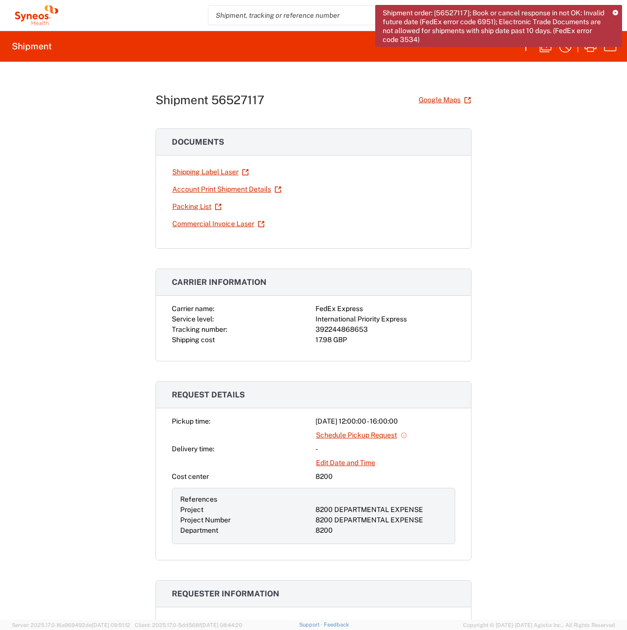
click at [614, 13] on icon at bounding box center [614, 12] width 5 height 5
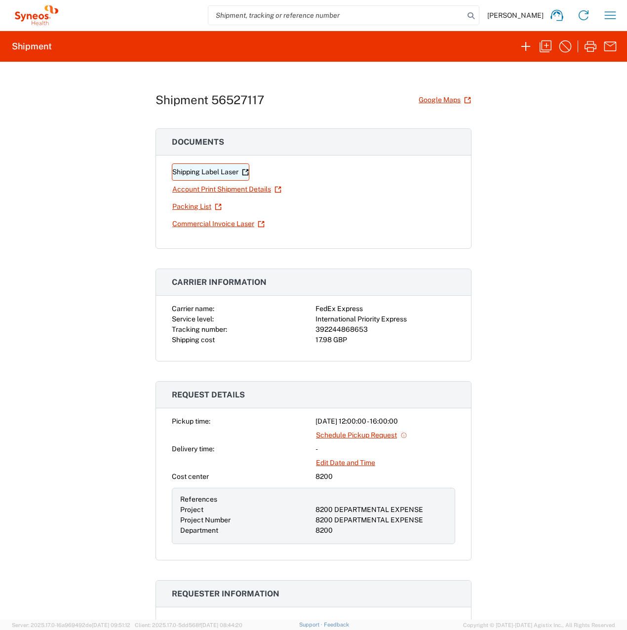
click at [208, 173] on link "Shipping Label Laser" at bounding box center [210, 171] width 77 height 17
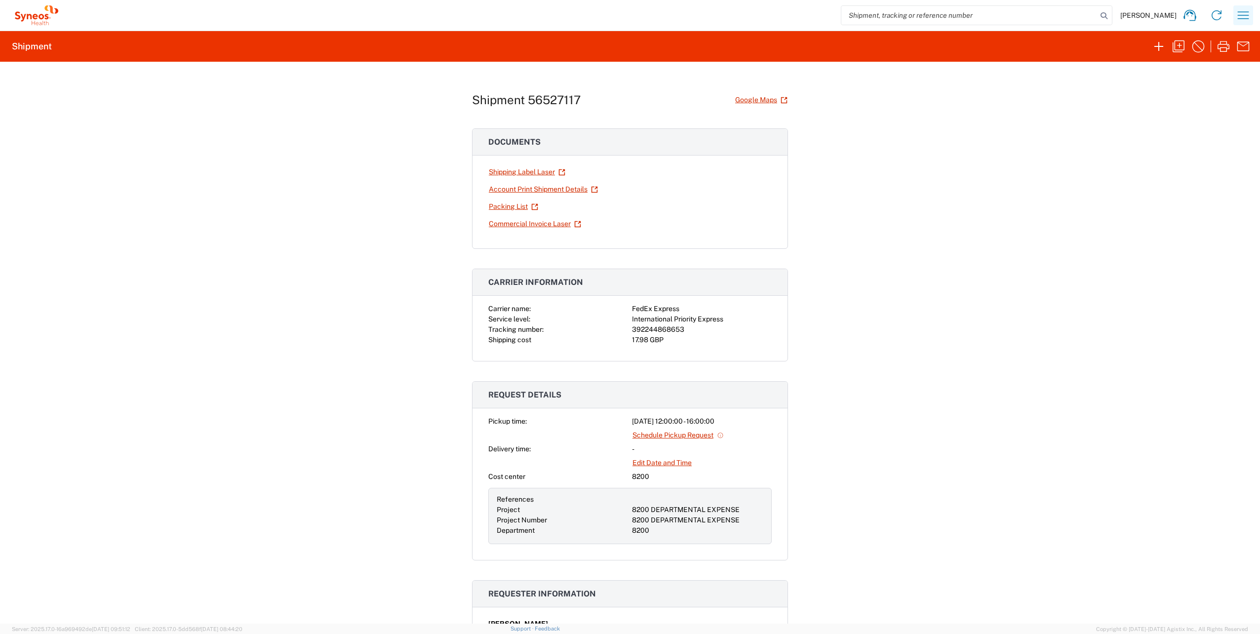
click at [1241, 13] on icon "button" at bounding box center [1243, 15] width 16 height 16
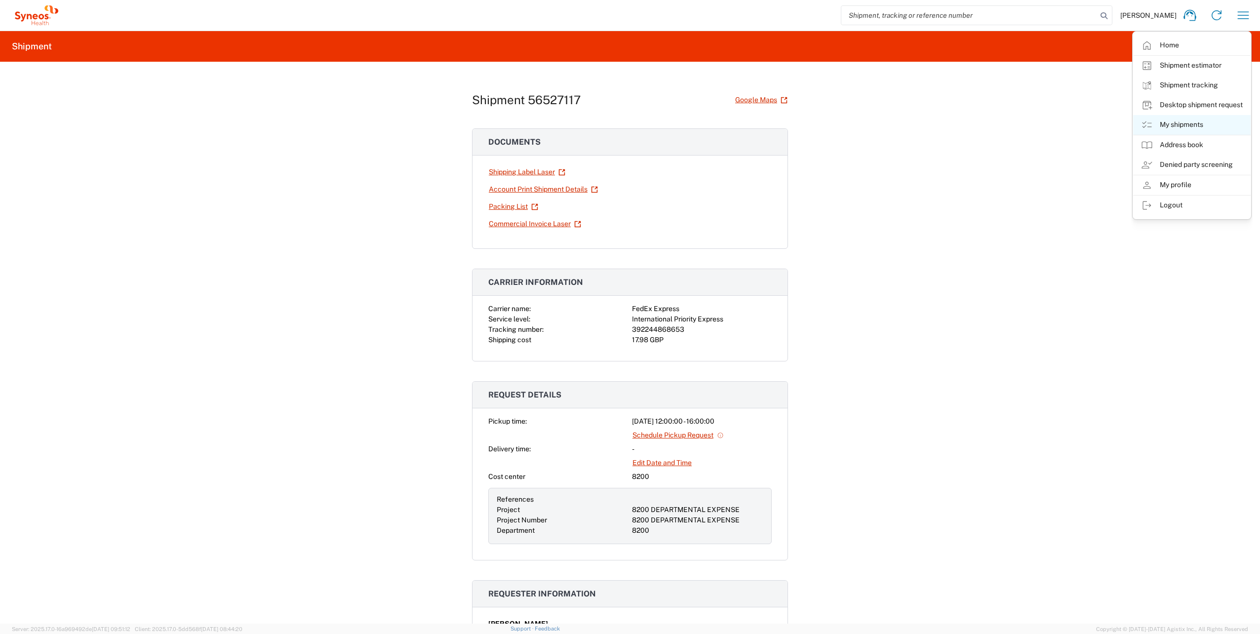
click at [1194, 123] on link "My shipments" at bounding box center [1191, 125] width 117 height 20
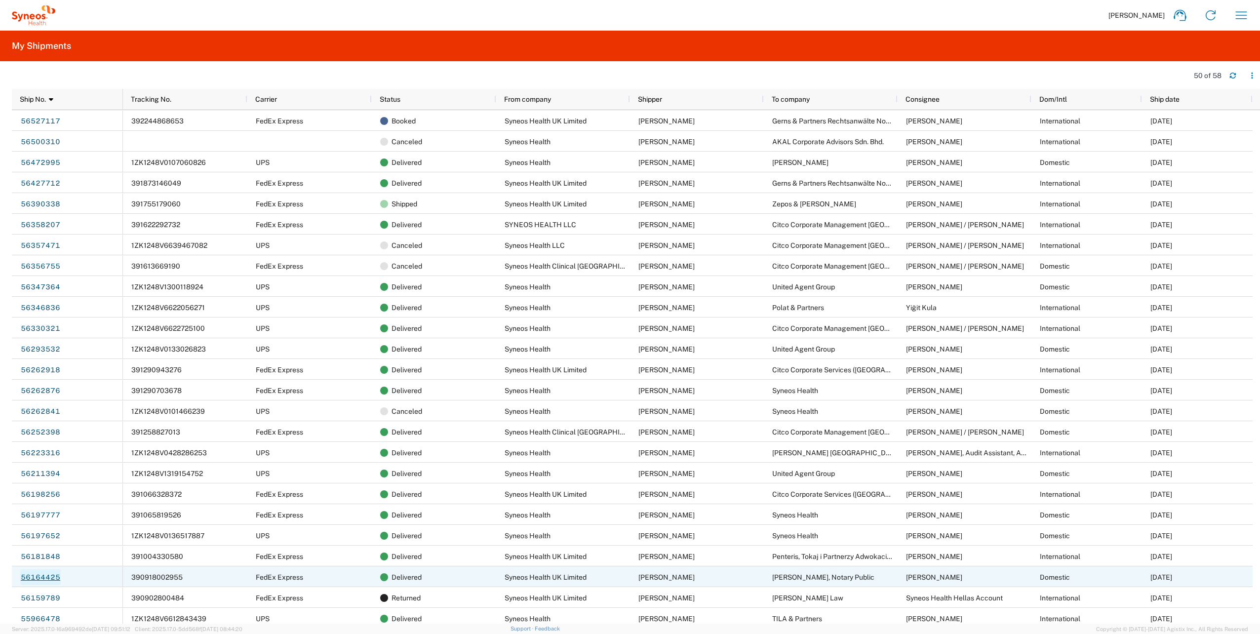
click at [40, 576] on link "56164425" at bounding box center [40, 577] width 40 height 16
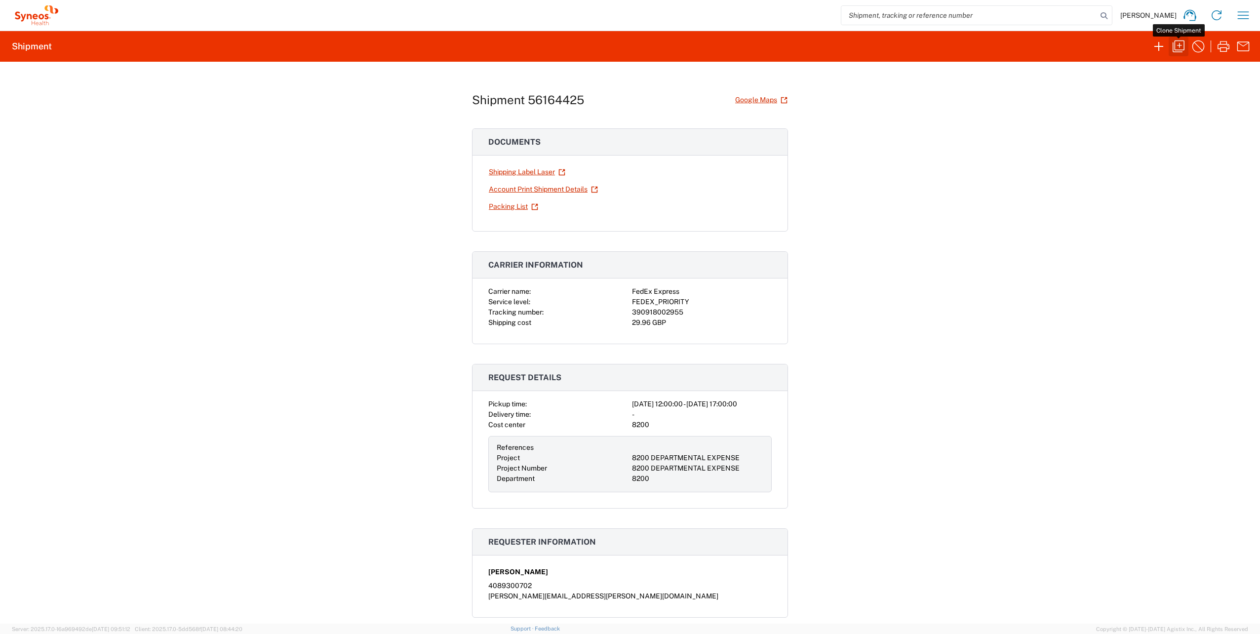
click at [1175, 45] on icon "button" at bounding box center [1178, 46] width 12 height 12
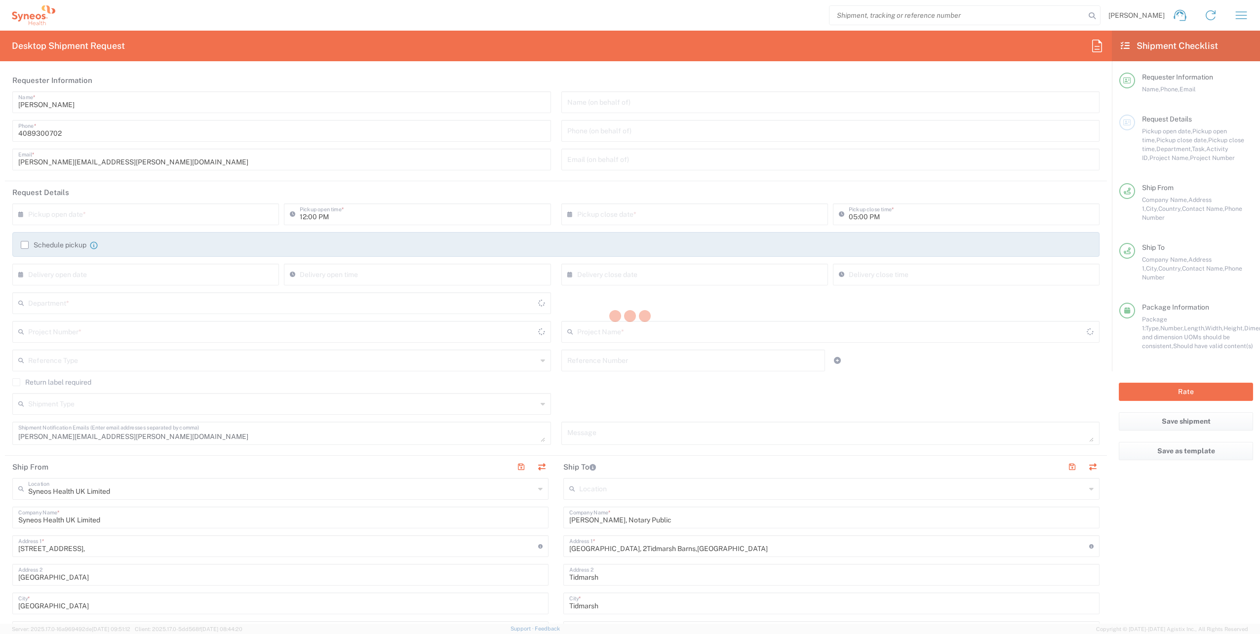
type input "[GEOGRAPHIC_DATA]"
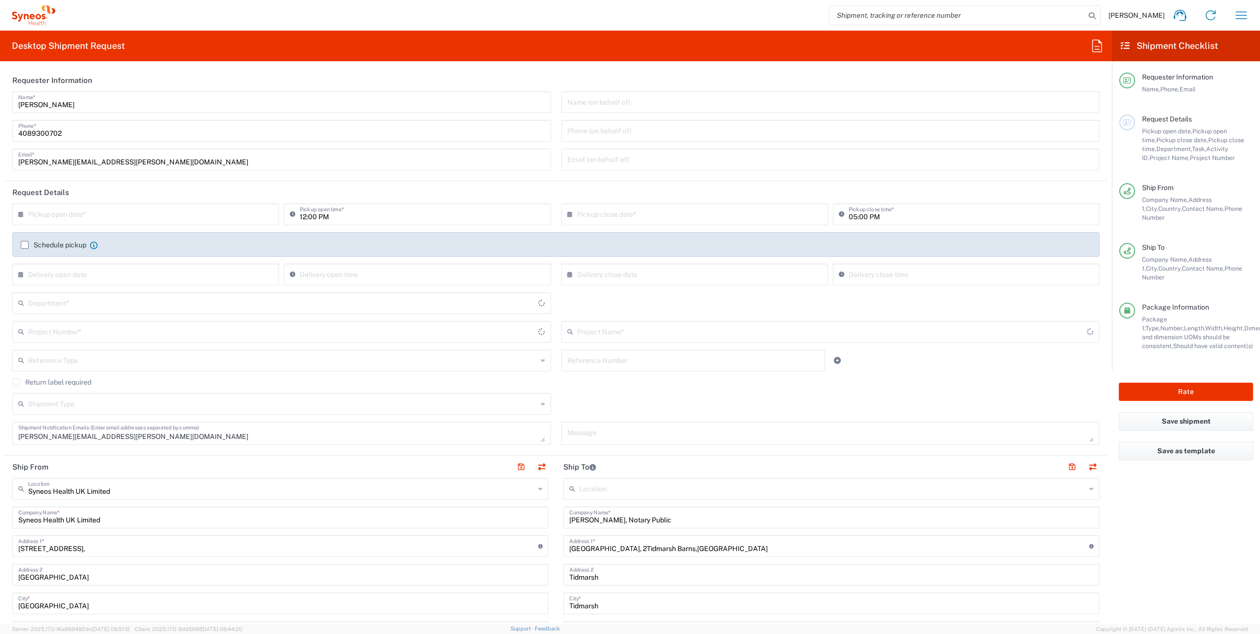
type input "Envelope"
type input "8200 DEPARTMENTAL EXPENSE"
type input "8200"
click at [38, 216] on input "text" at bounding box center [147, 213] width 239 height 17
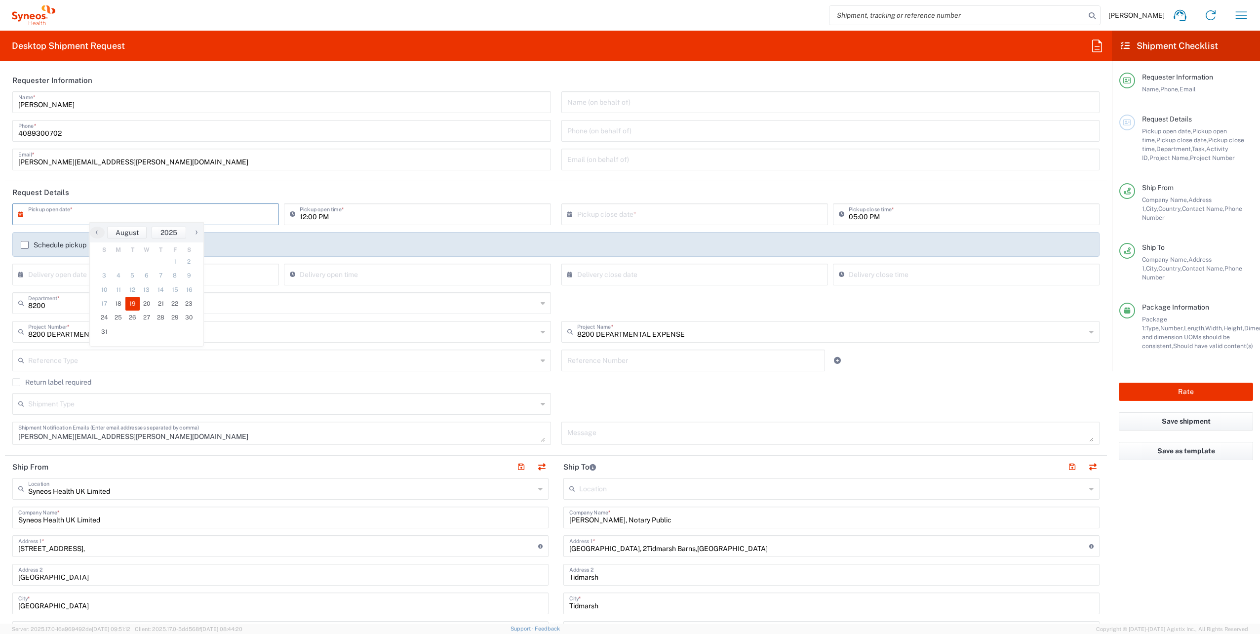
click at [132, 302] on span "19" at bounding box center [132, 304] width 14 height 14
type input "[DATE]"
click at [585, 218] on input "[DATE]" at bounding box center [696, 213] width 239 height 17
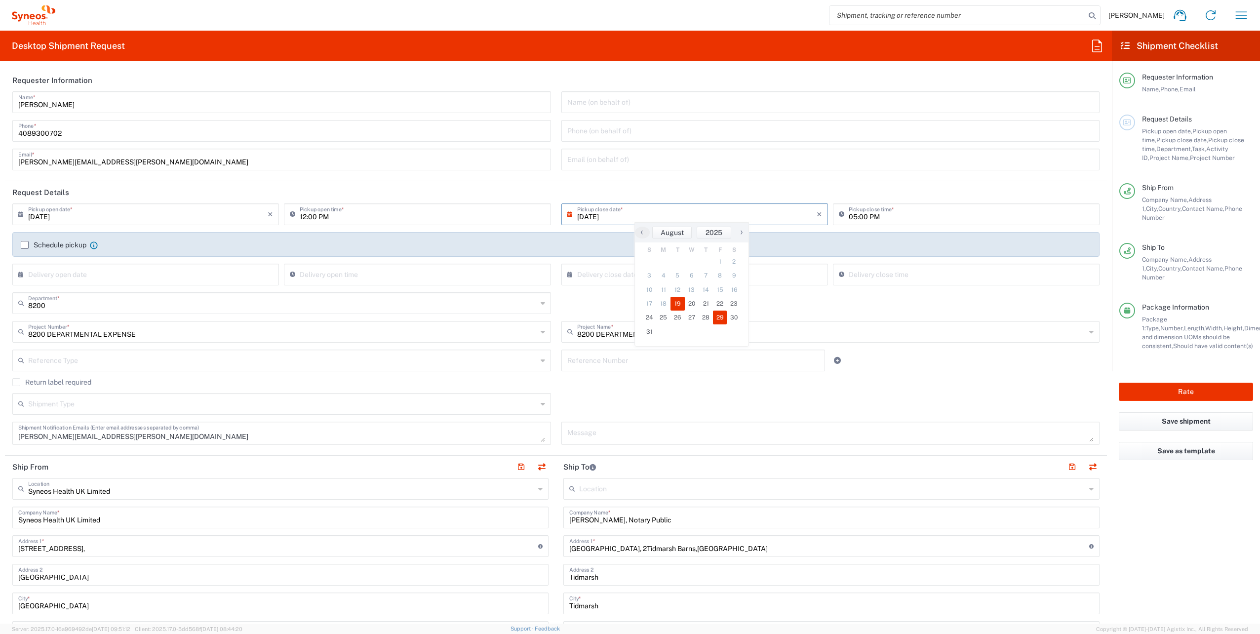
click at [719, 312] on span "29" at bounding box center [720, 317] width 14 height 14
type input "[DATE]"
click at [42, 214] on input "[DATE]" at bounding box center [147, 213] width 239 height 17
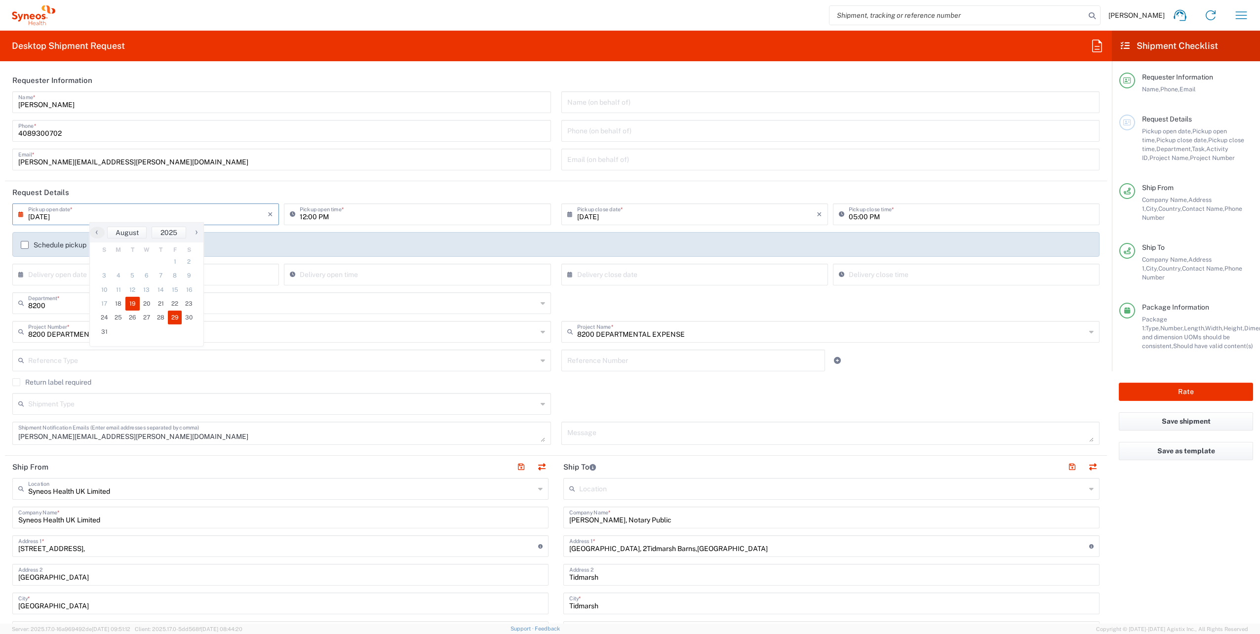
click at [130, 301] on span "19" at bounding box center [132, 304] width 14 height 14
type input "[DATE]"
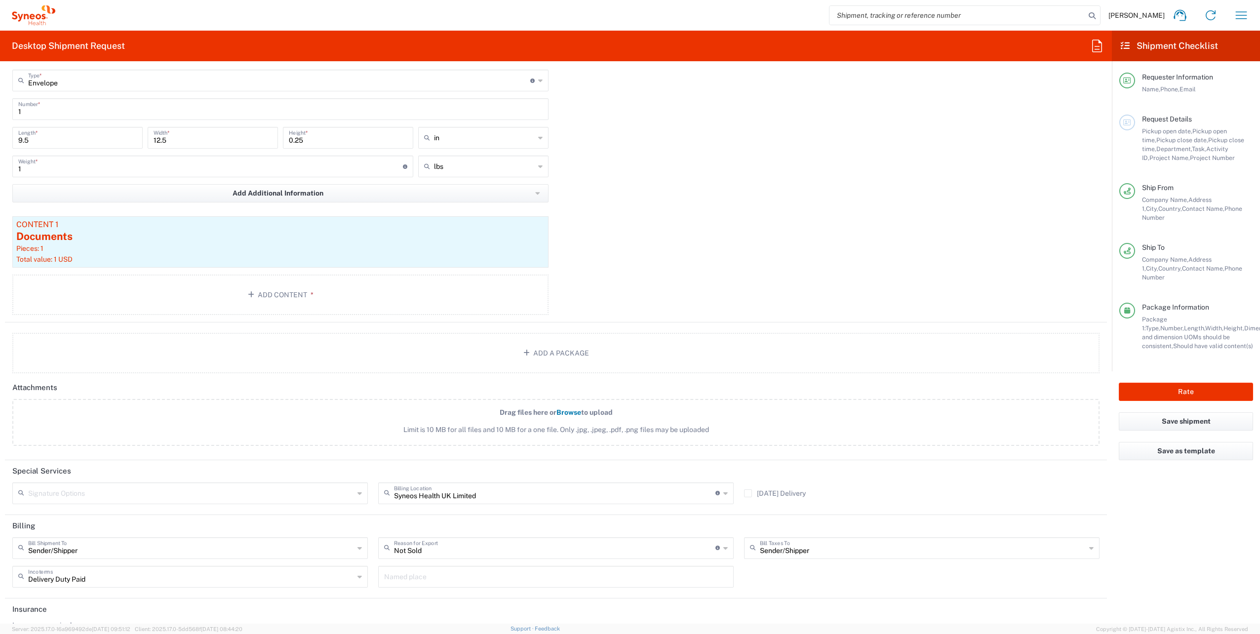
scroll to position [997, 0]
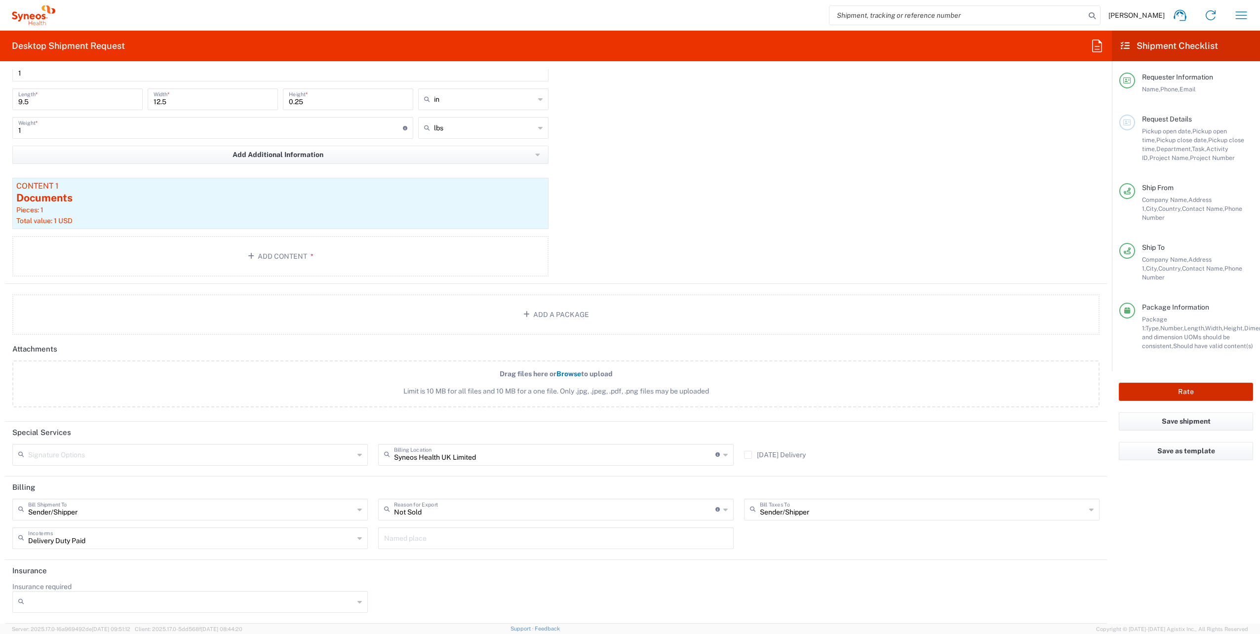
click at [1210, 382] on button "Rate" at bounding box center [1185, 391] width 134 height 18
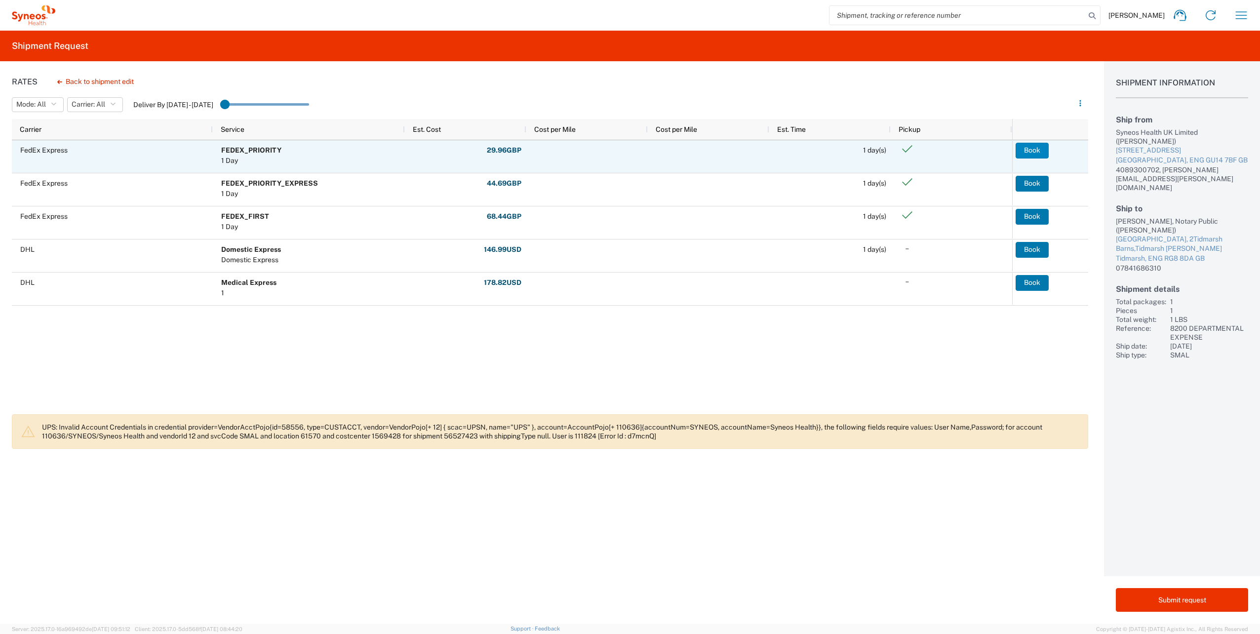
click at [1038, 153] on button "Book" at bounding box center [1031, 151] width 33 height 16
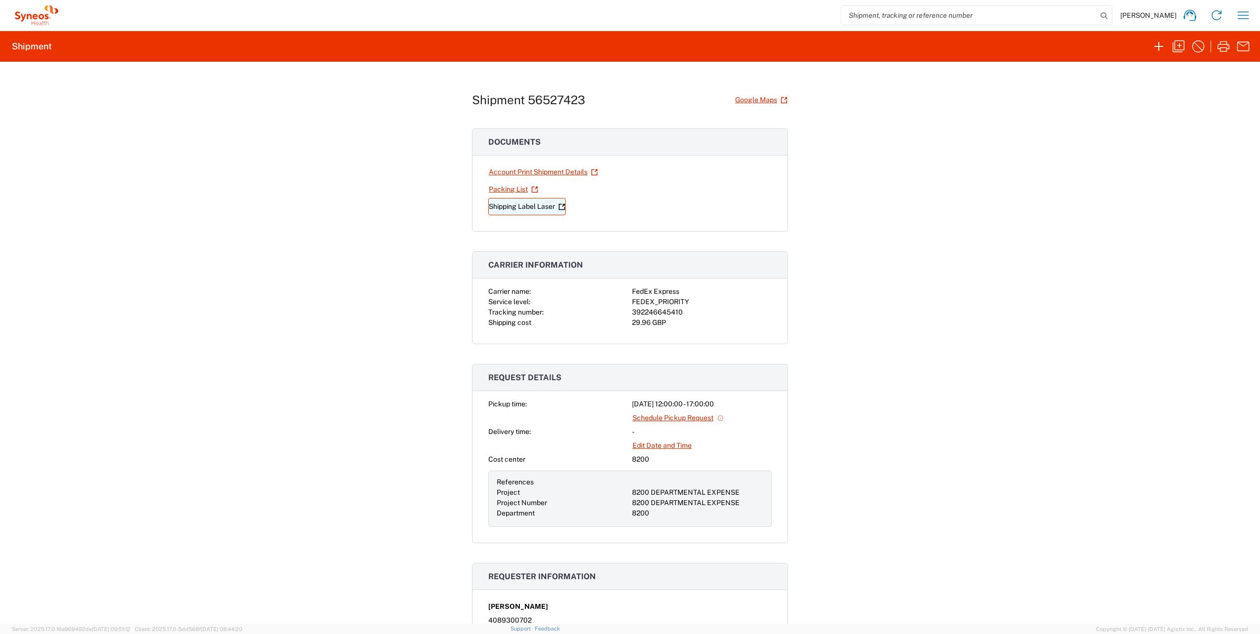
click at [537, 205] on link "Shipping Label Laser" at bounding box center [526, 206] width 77 height 17
click at [1242, 10] on icon "button" at bounding box center [1243, 15] width 16 height 16
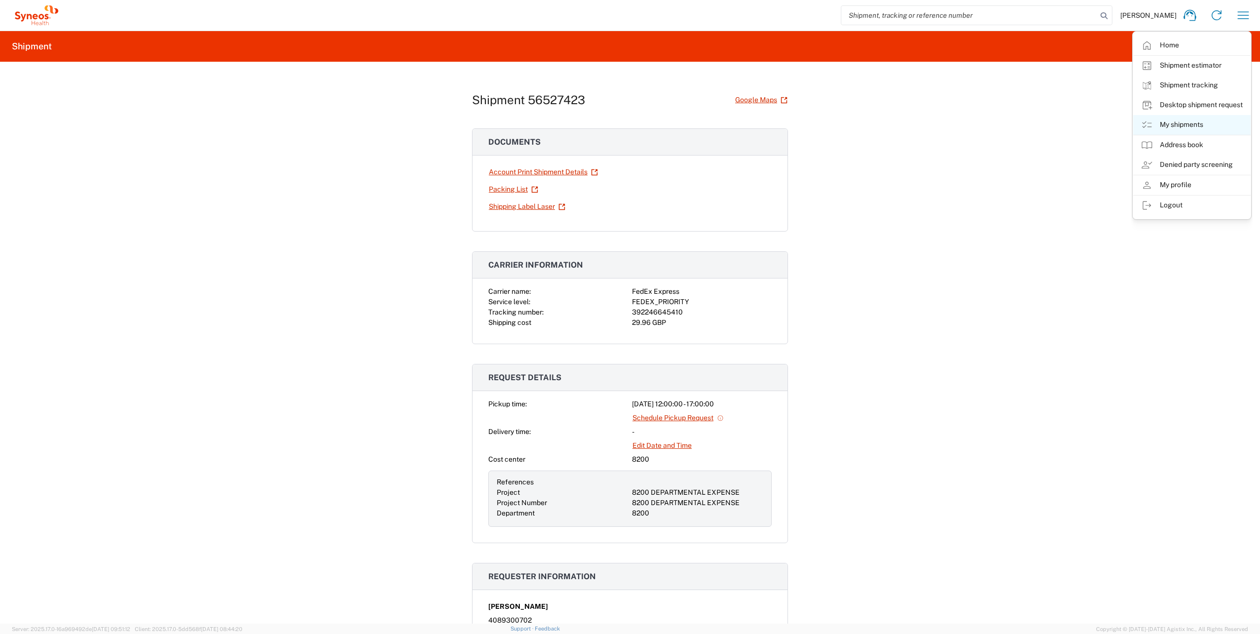
click at [1199, 124] on link "My shipments" at bounding box center [1191, 125] width 117 height 20
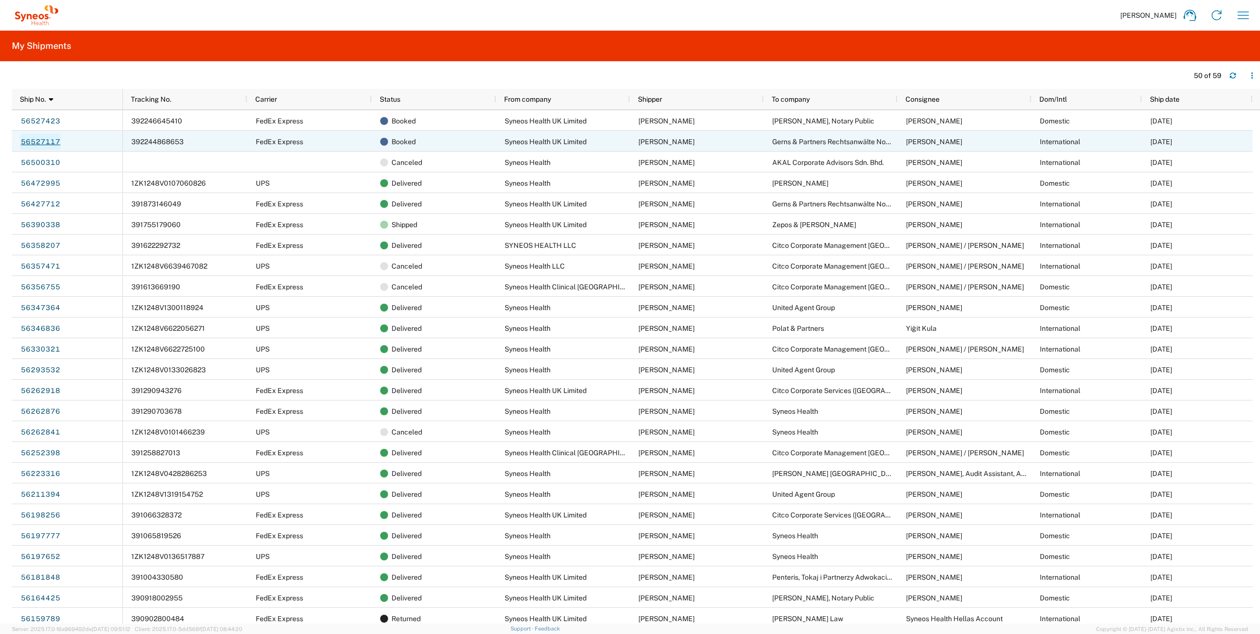
click at [48, 142] on link "56527117" at bounding box center [40, 142] width 40 height 16
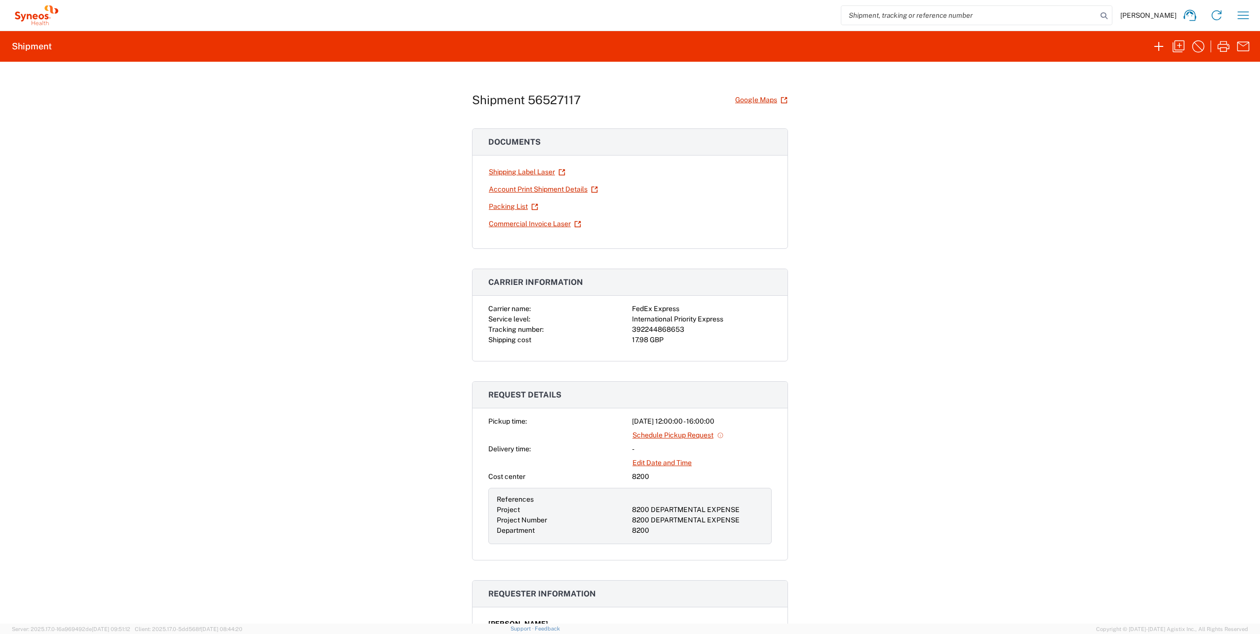
click at [936, 353] on div "Shipment 56527117 Google Maps Documents Shipping Label Laser Account Print Ship…" at bounding box center [630, 343] width 1260 height 562
click at [1176, 43] on icon "button" at bounding box center [1178, 46] width 16 height 16
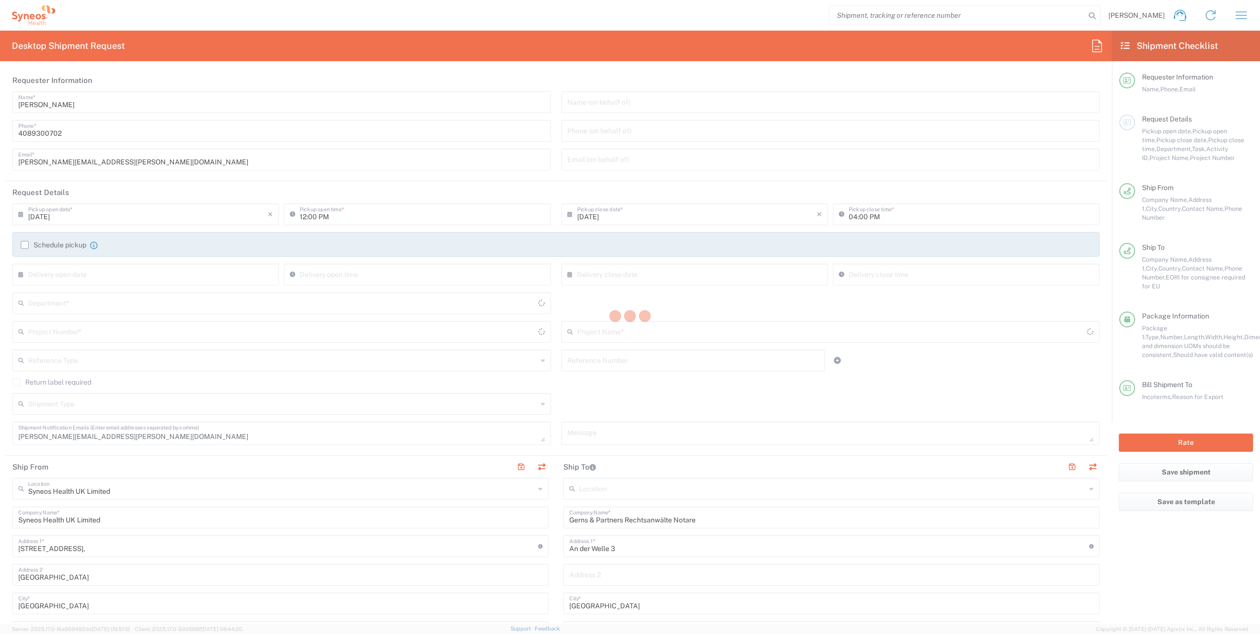
type input "Envelope"
type input "8200 DEPARTMENTAL EXPENSE"
type input "[GEOGRAPHIC_DATA]"
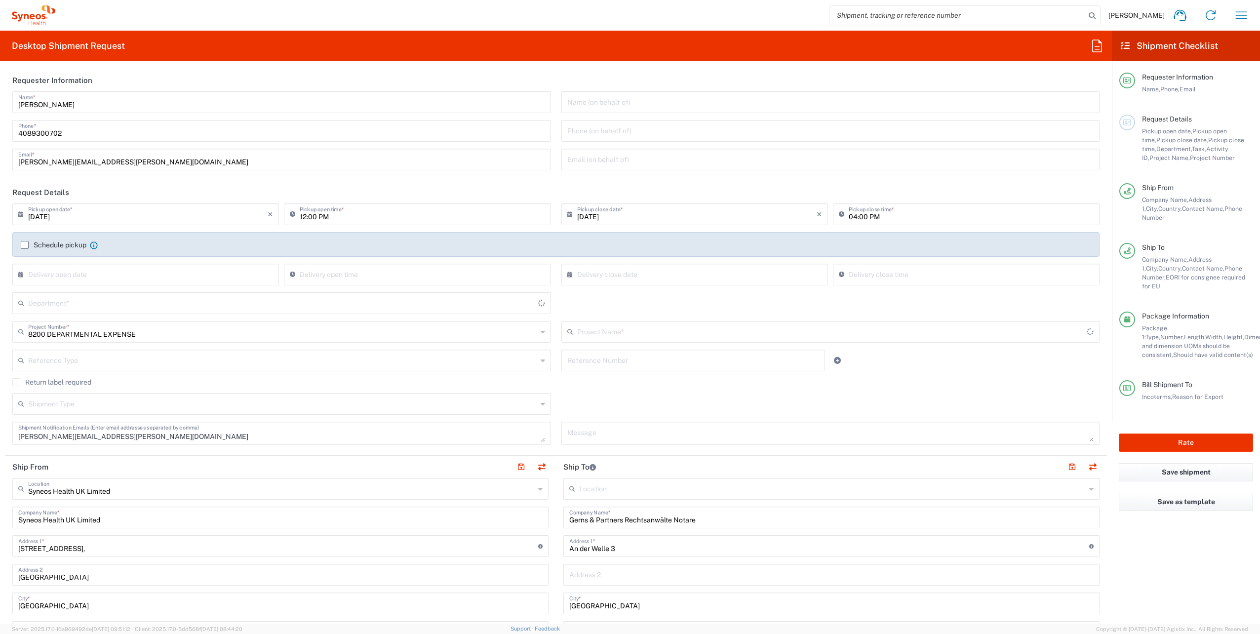
type input "8200 DEPARTMENTAL EXPENSE"
type input "8200"
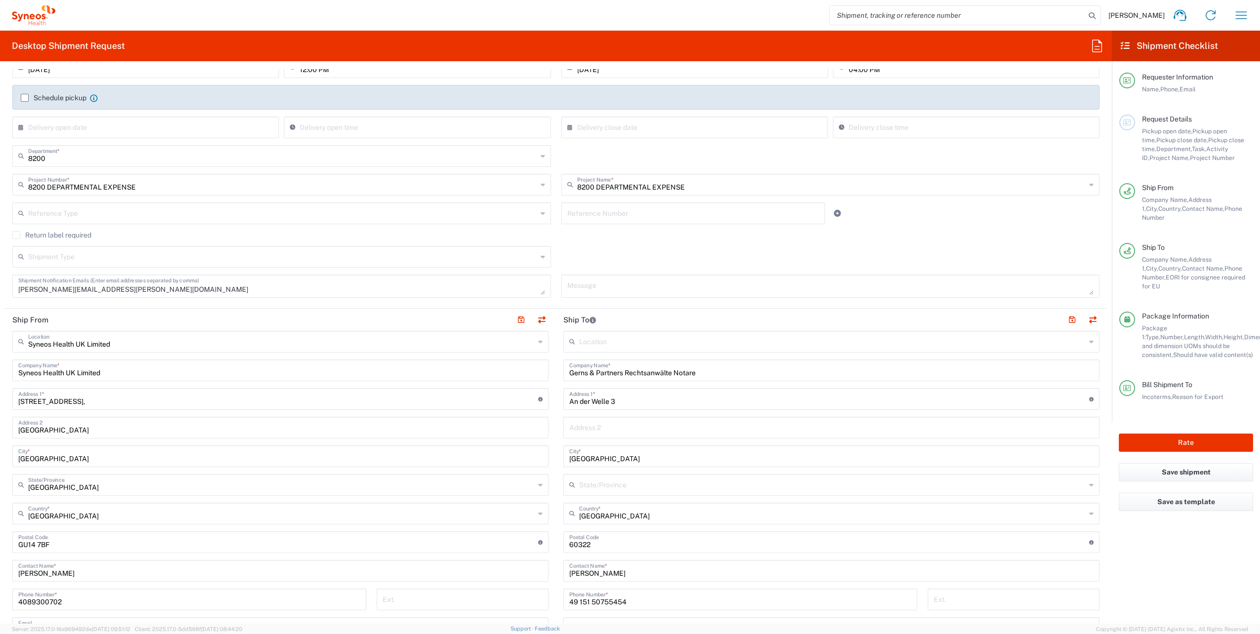
scroll to position [197, 0]
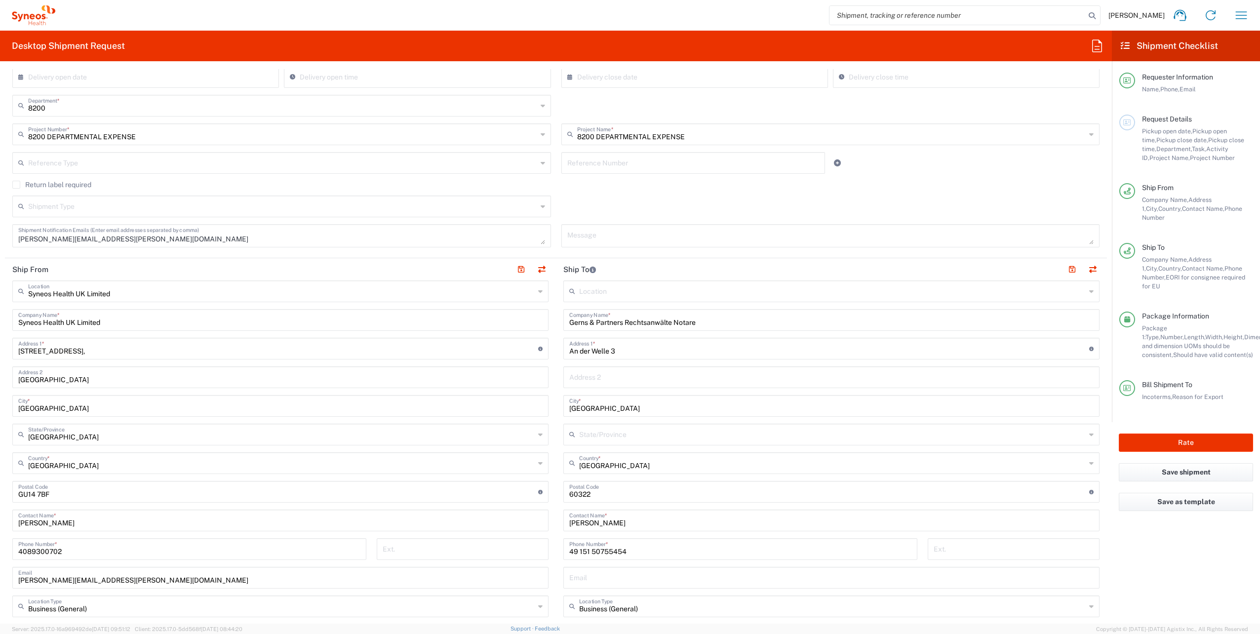
click at [538, 291] on icon at bounding box center [540, 291] width 4 height 16
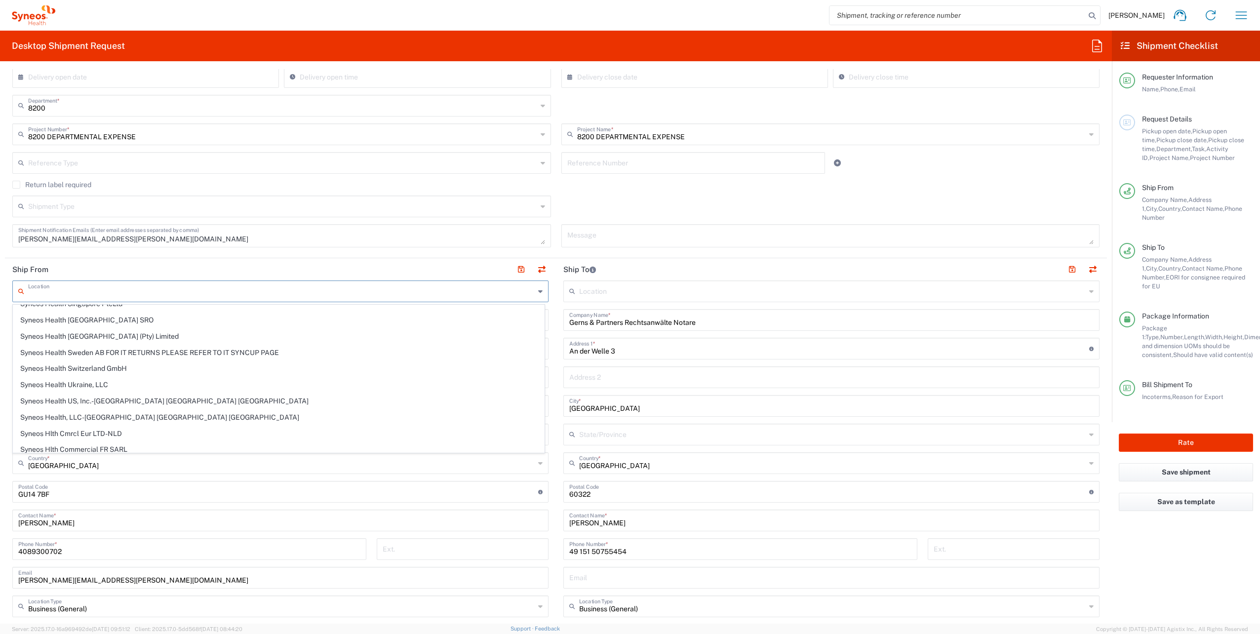
scroll to position [1579, 0]
click at [108, 416] on span "Syneos Health, LLC-[GEOGRAPHIC_DATA] [GEOGRAPHIC_DATA] [GEOGRAPHIC_DATA]" at bounding box center [278, 416] width 531 height 15
type input "Syneos Health, LLC-[GEOGRAPHIC_DATA] [GEOGRAPHIC_DATA] [GEOGRAPHIC_DATA]"
type input "Syneos Health LLC"
type input "[GEOGRAPHIC_DATA]"
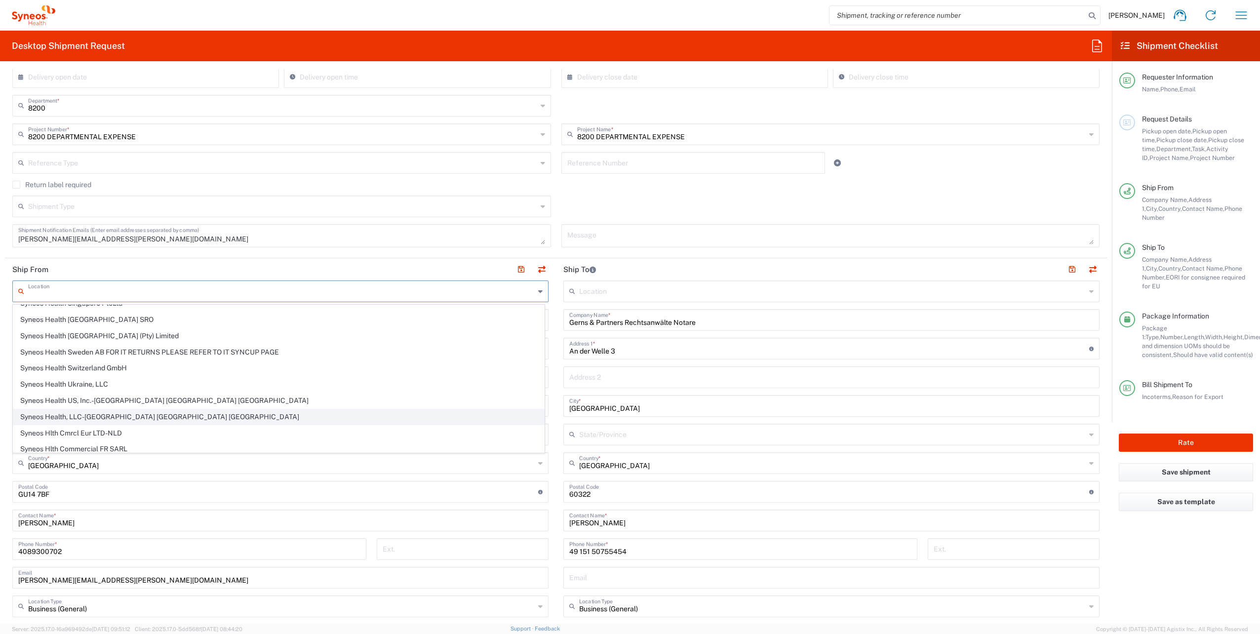
type input "Morrisville"
type input "[GEOGRAPHIC_DATA]"
type input "27560"
type input "[US_STATE]"
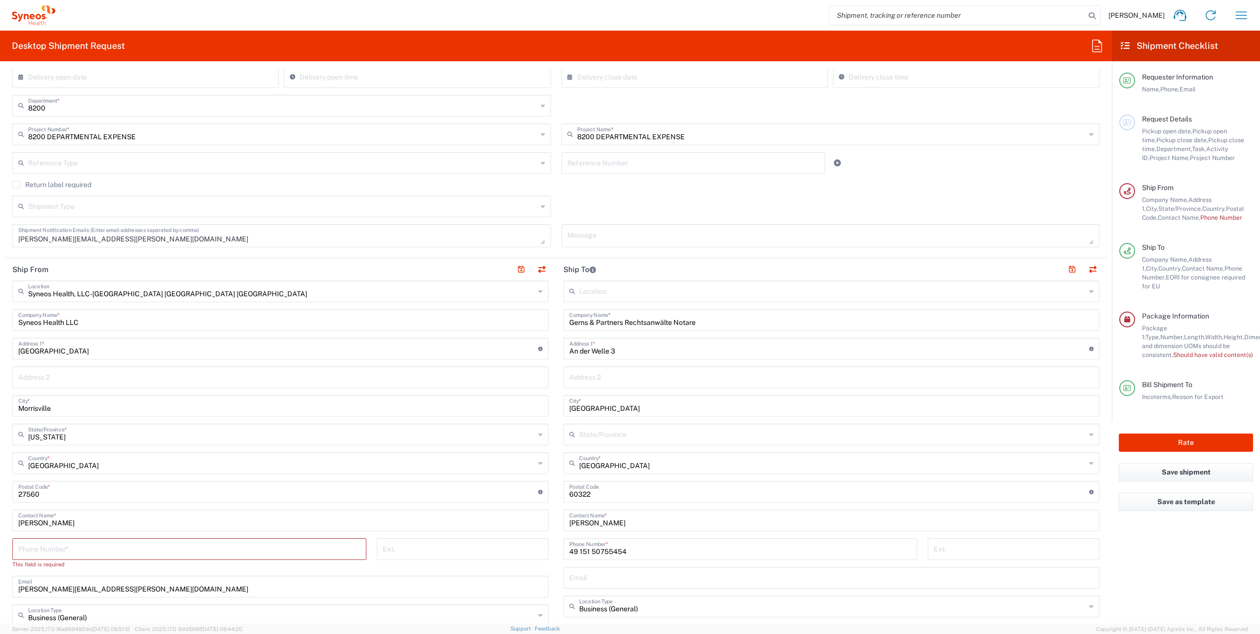
click at [60, 550] on input "tel" at bounding box center [189, 547] width 342 height 17
type input "4089300702"
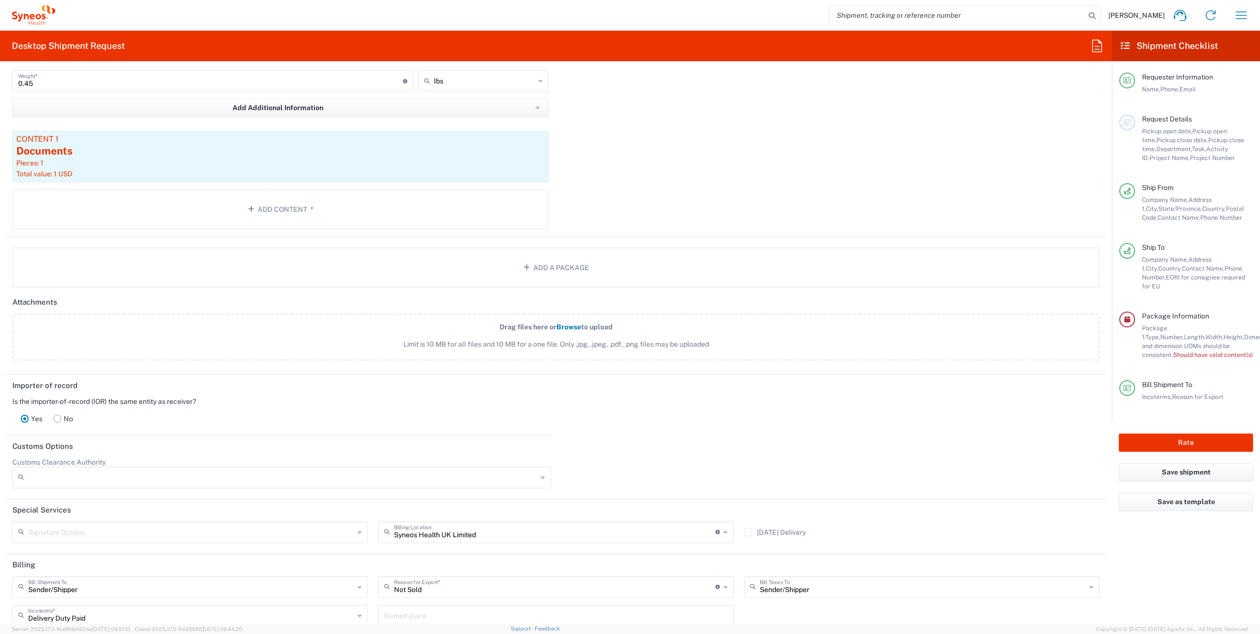
scroll to position [1036, 0]
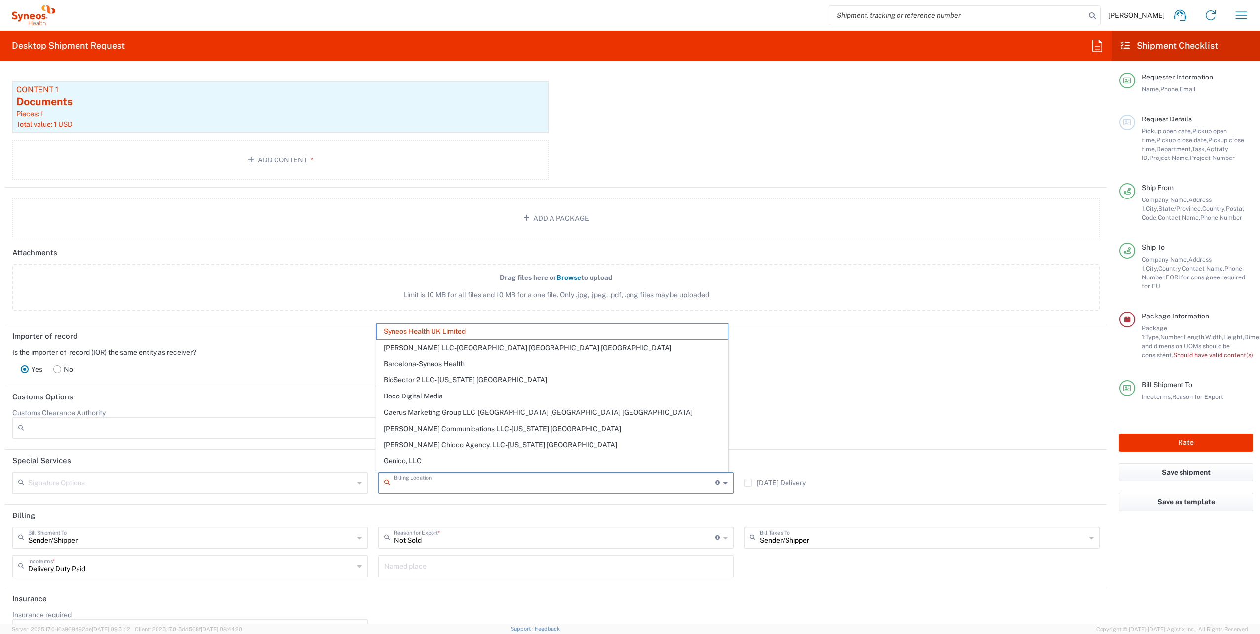
click at [627, 486] on input "text" at bounding box center [554, 481] width 321 height 17
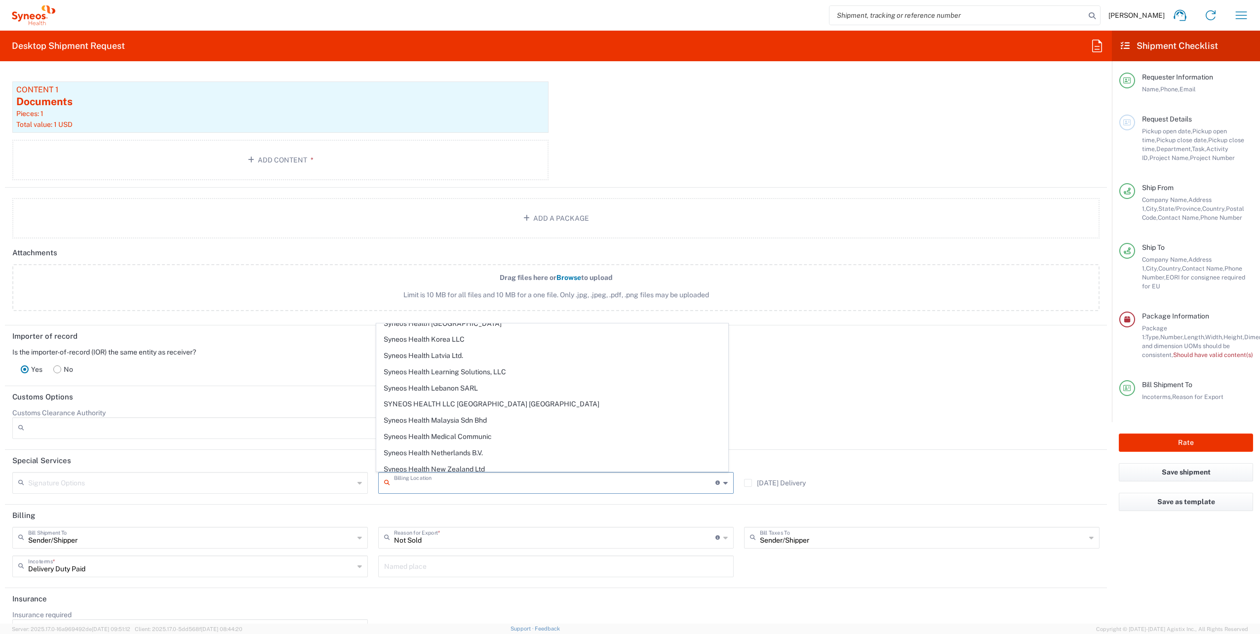
scroll to position [1333, 0]
click at [472, 382] on span "SYNEOS HEALTH LLC [GEOGRAPHIC_DATA] [GEOGRAPHIC_DATA]" at bounding box center [552, 389] width 351 height 15
type input "SYNEOS HEALTH LLC [GEOGRAPHIC_DATA] [GEOGRAPHIC_DATA]"
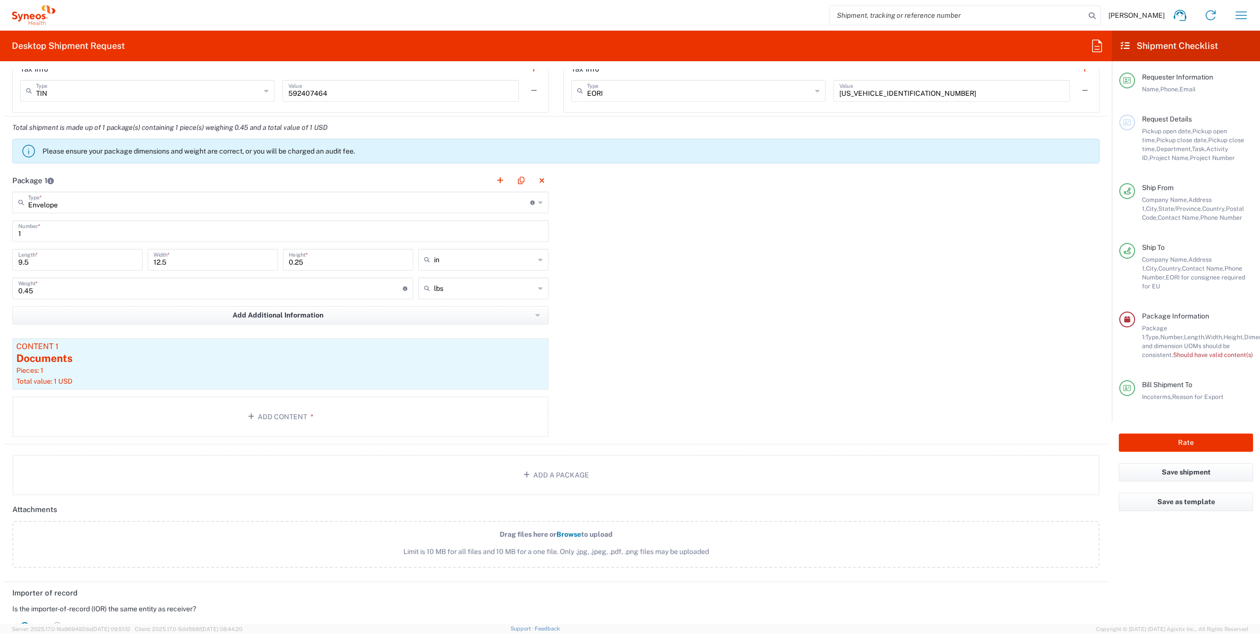
scroll to position [740, 0]
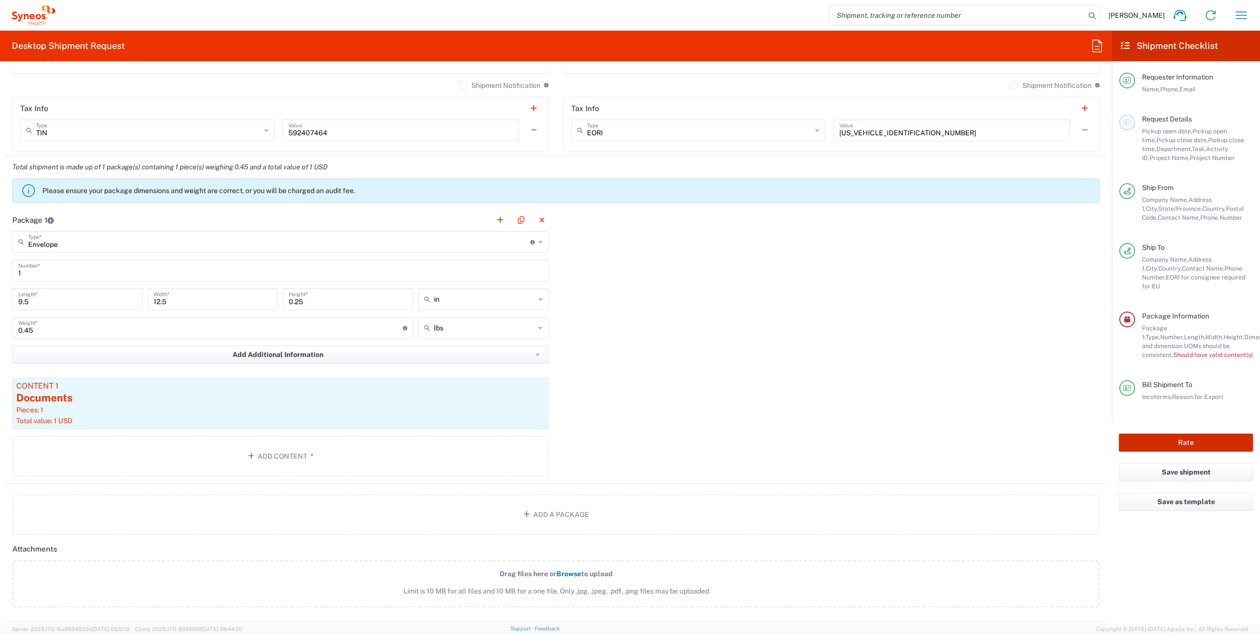
click at [1203, 433] on button "Rate" at bounding box center [1185, 442] width 134 height 18
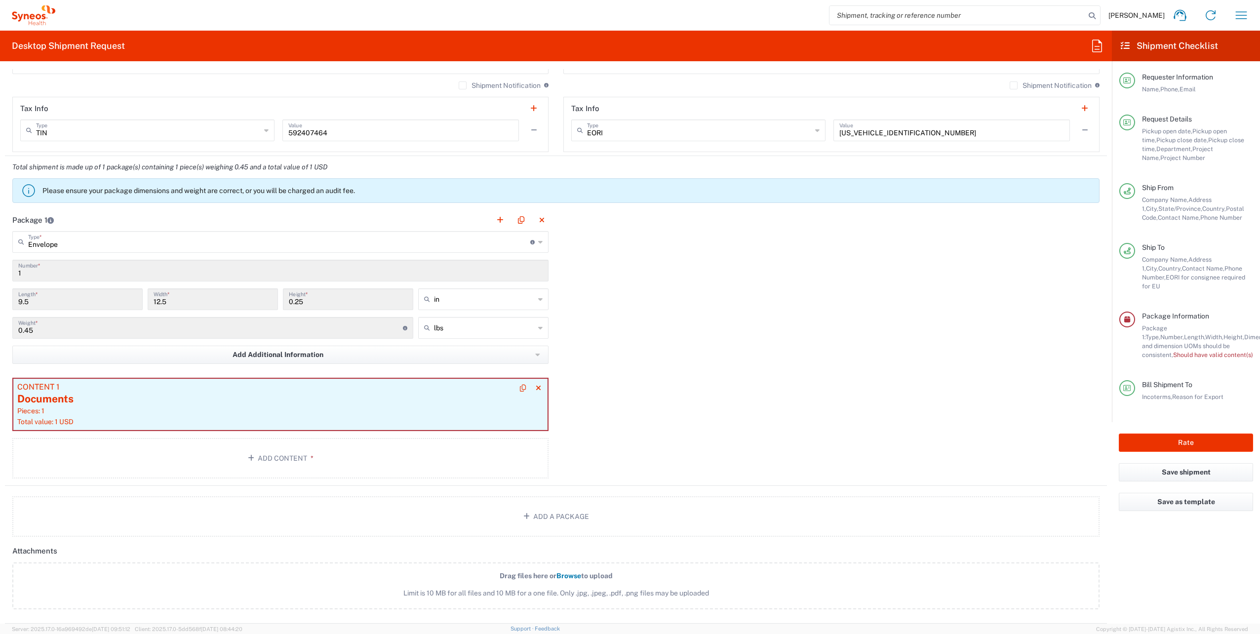
click at [134, 403] on div "Documents" at bounding box center [280, 398] width 526 height 15
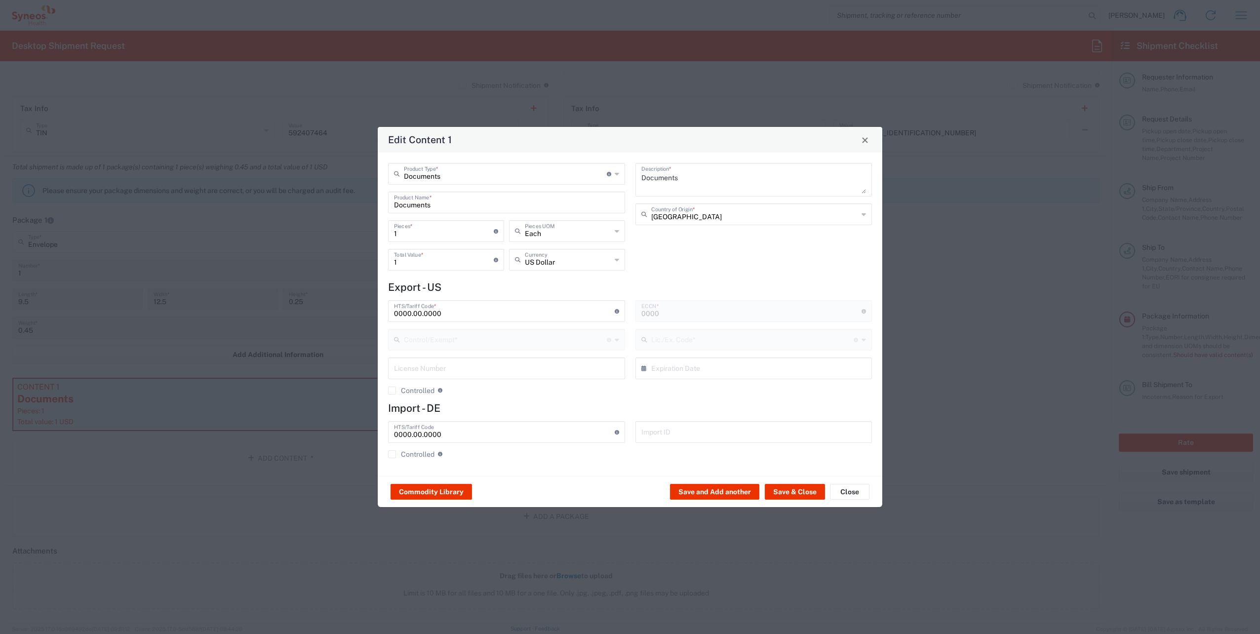
type input "30.37(a)"
type input "FTR Exemption"
click at [789, 489] on button "Save & Close" at bounding box center [795, 492] width 60 height 16
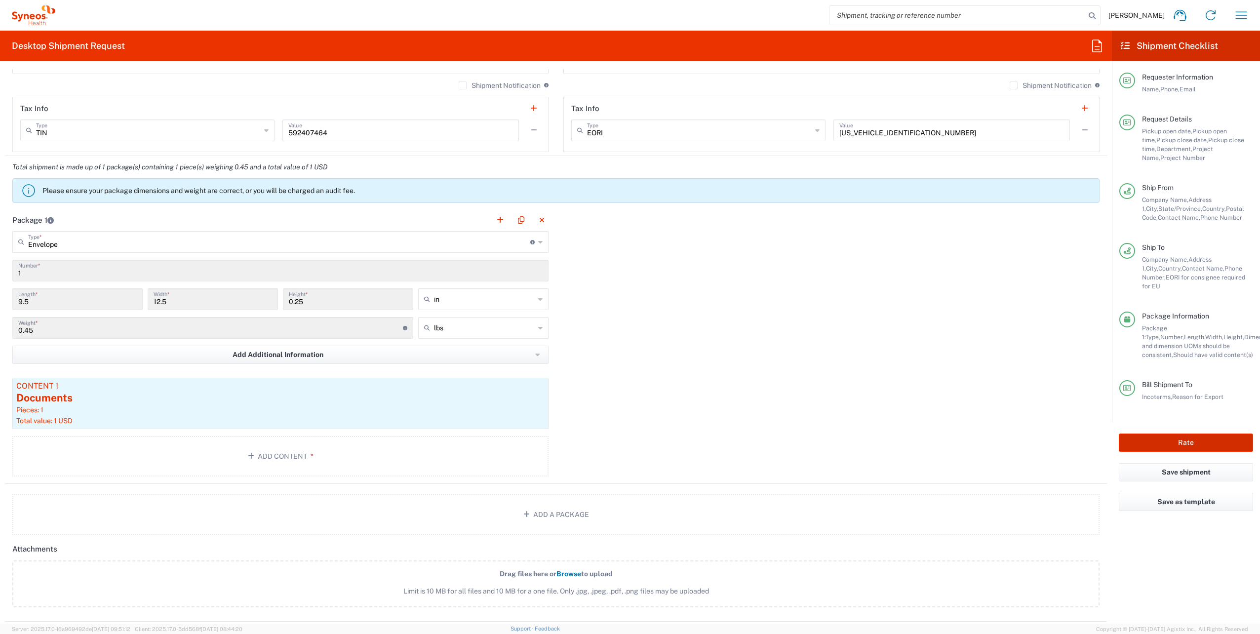
click at [1205, 434] on button "Rate" at bounding box center [1185, 442] width 134 height 18
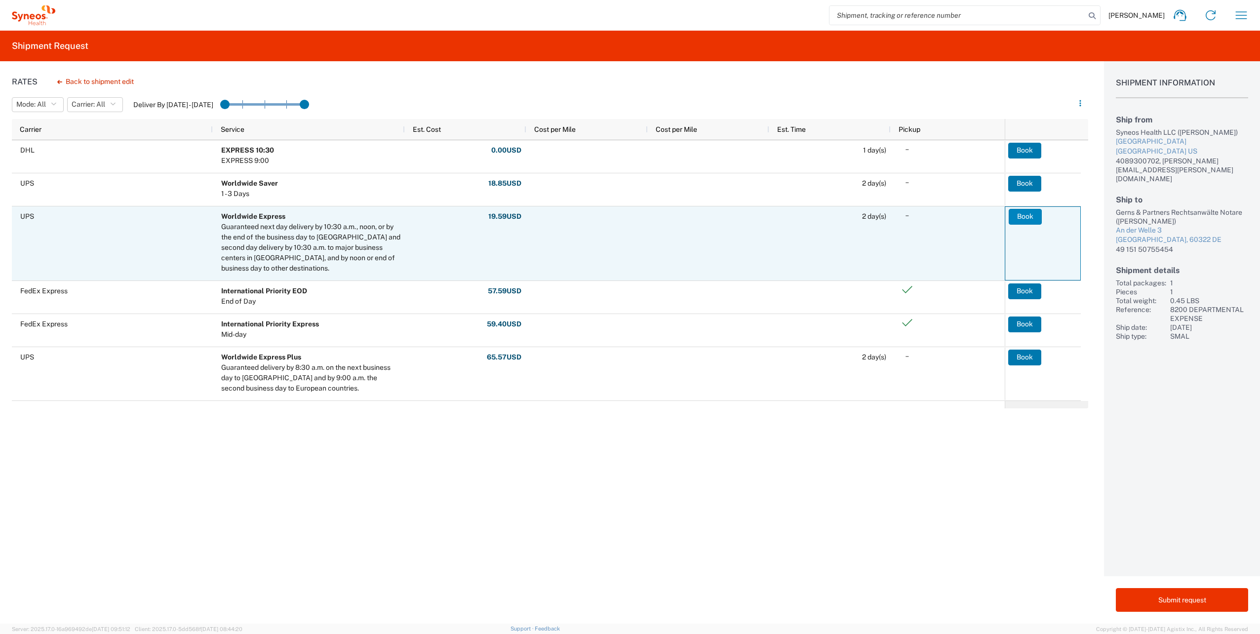
click at [1021, 217] on button "Book" at bounding box center [1024, 217] width 33 height 16
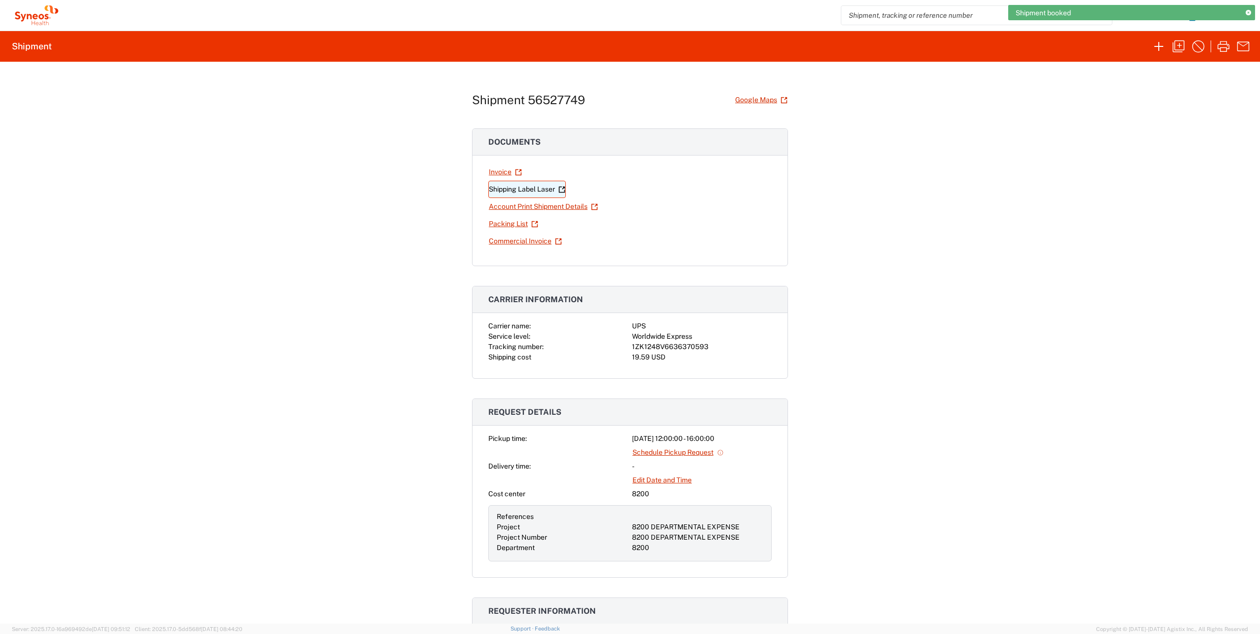
click at [510, 184] on link "Shipping Label Laser" at bounding box center [526, 189] width 77 height 17
